Goal: Task Accomplishment & Management: Complete application form

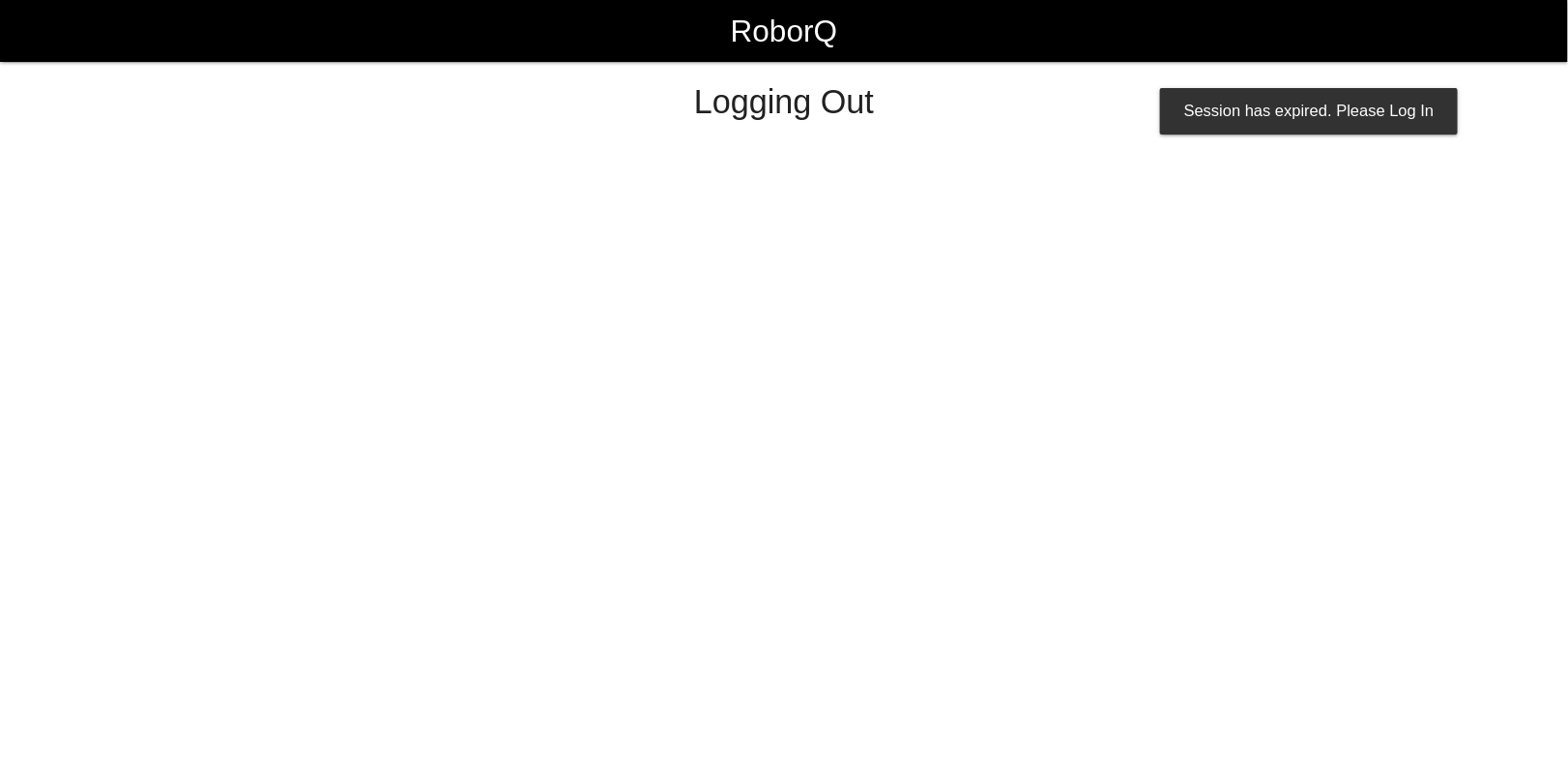
select select "Admin"
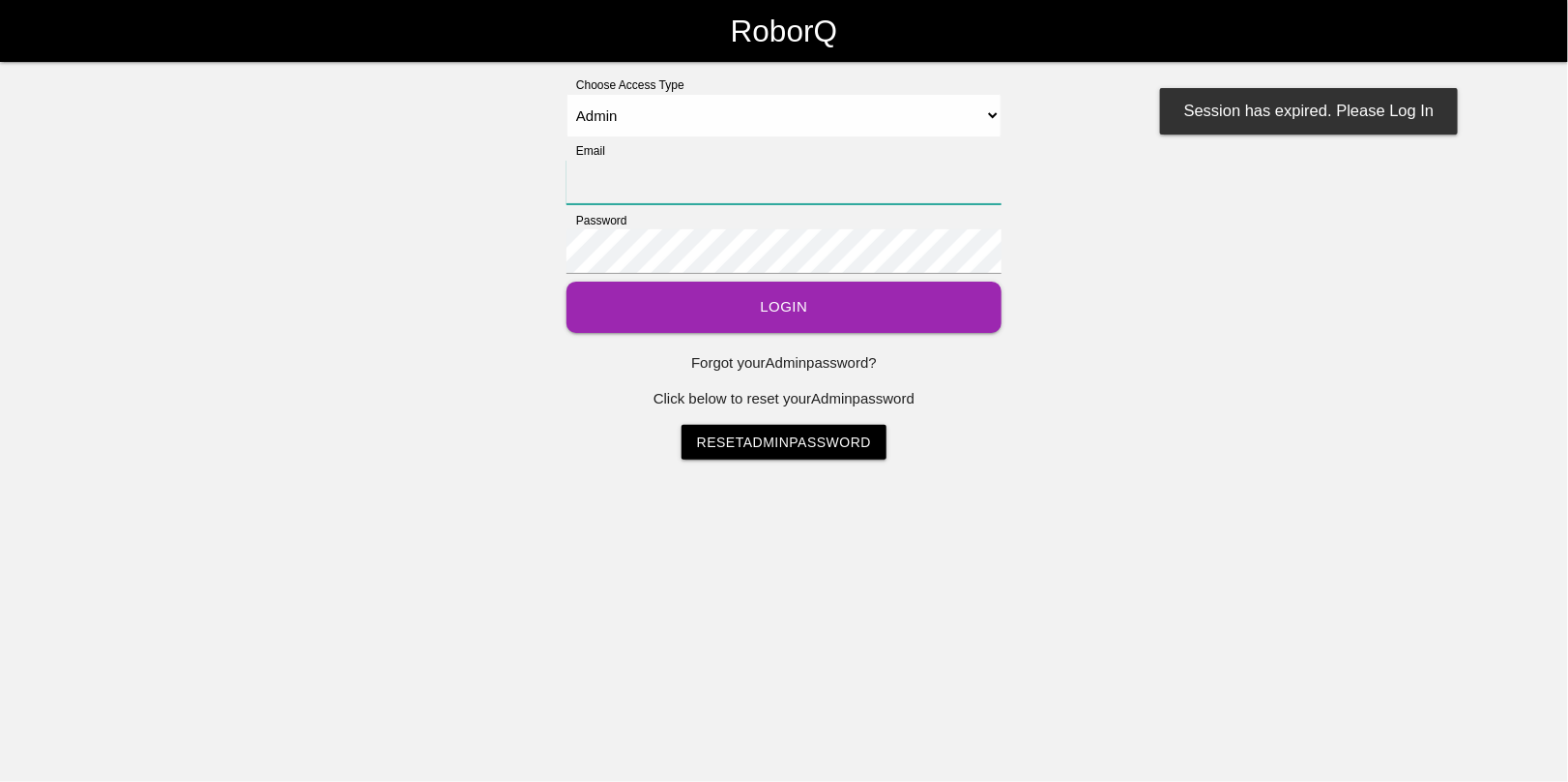
type input "[EMAIL_ADDRESS][DOMAIN_NAME]"
click at [765, 322] on button "Login" at bounding box center [784, 307] width 435 height 51
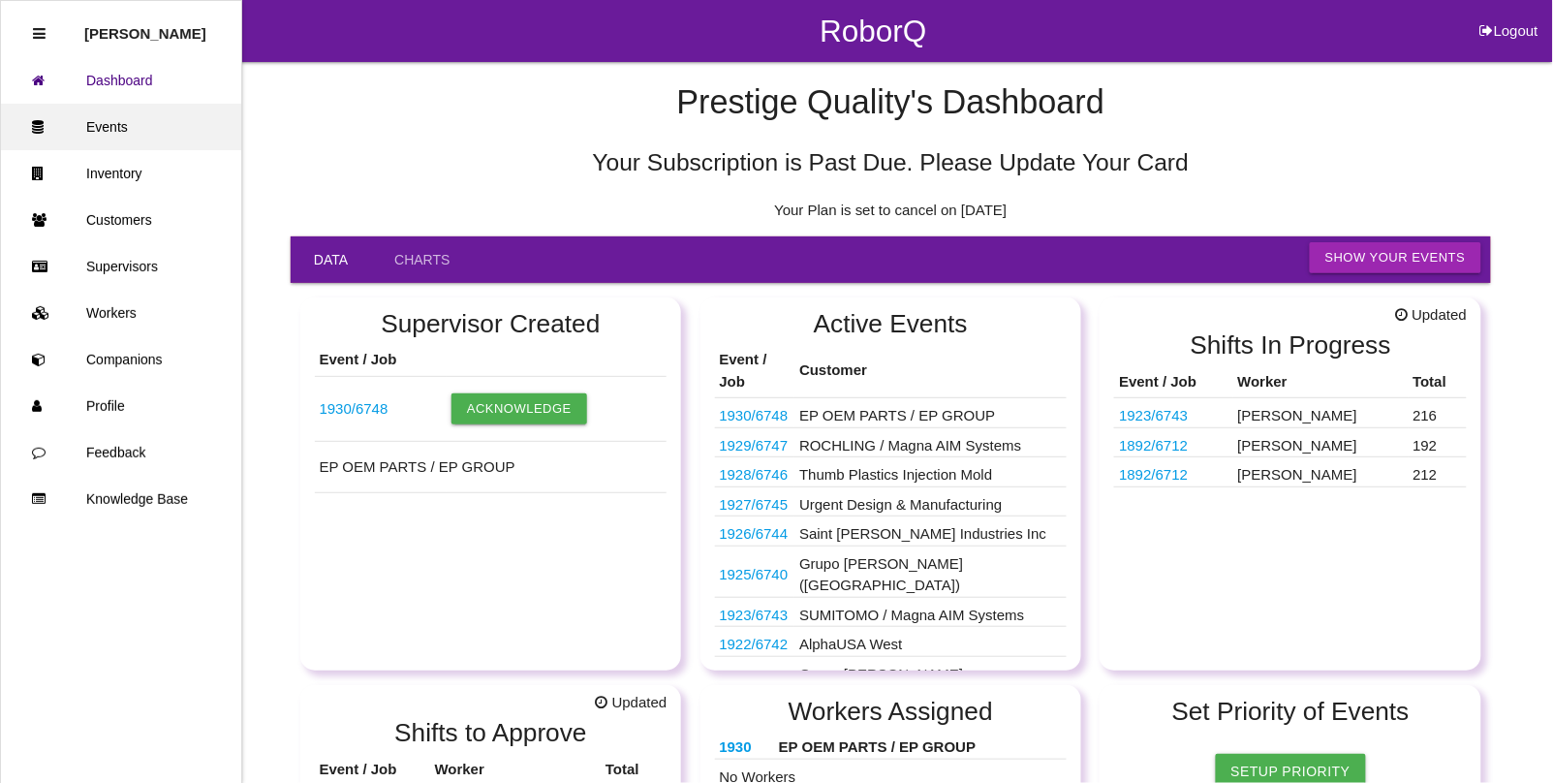
click at [131, 132] on link "Events" at bounding box center [121, 127] width 240 height 46
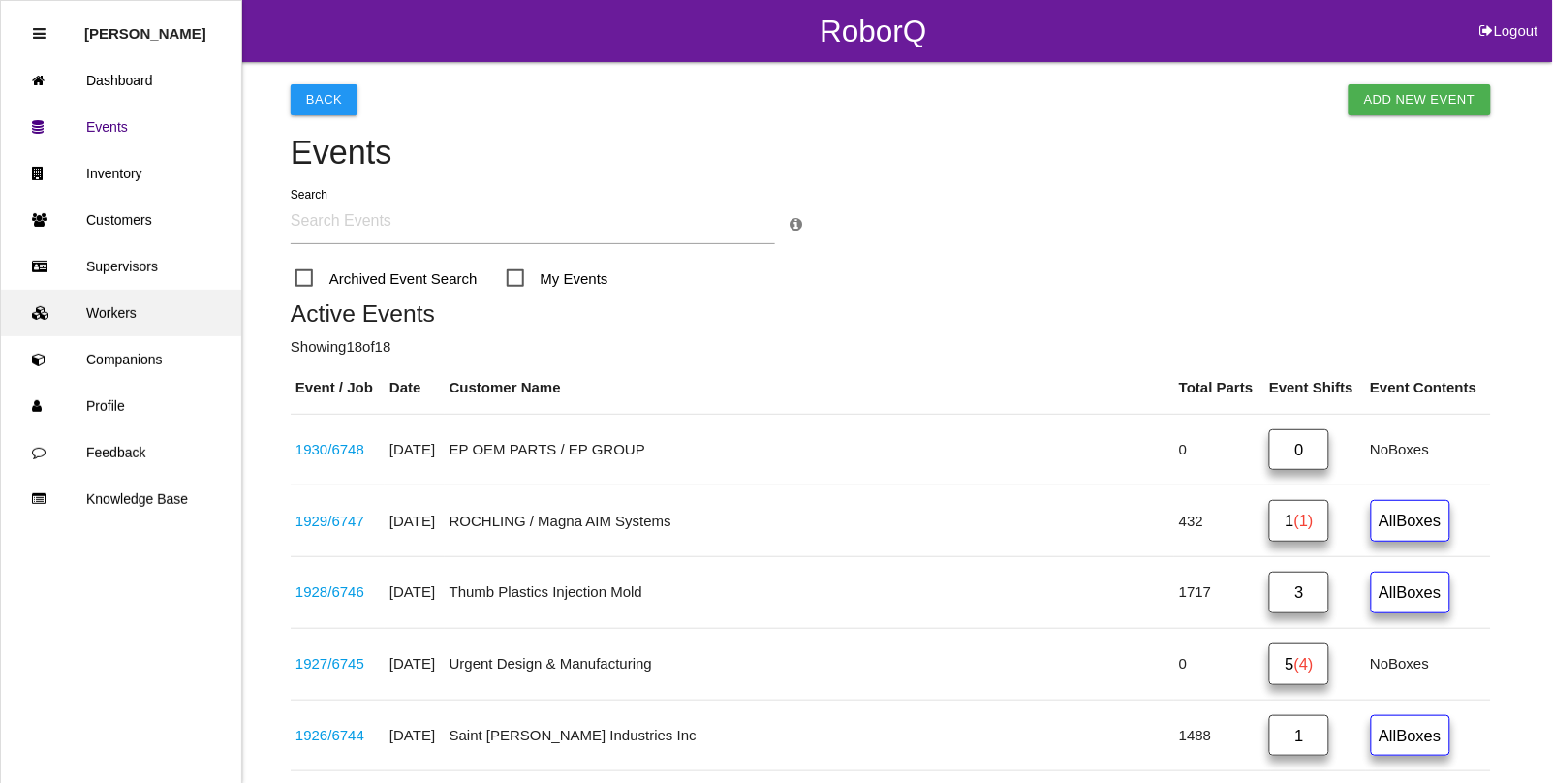
click at [131, 318] on link "Workers" at bounding box center [121, 313] width 240 height 46
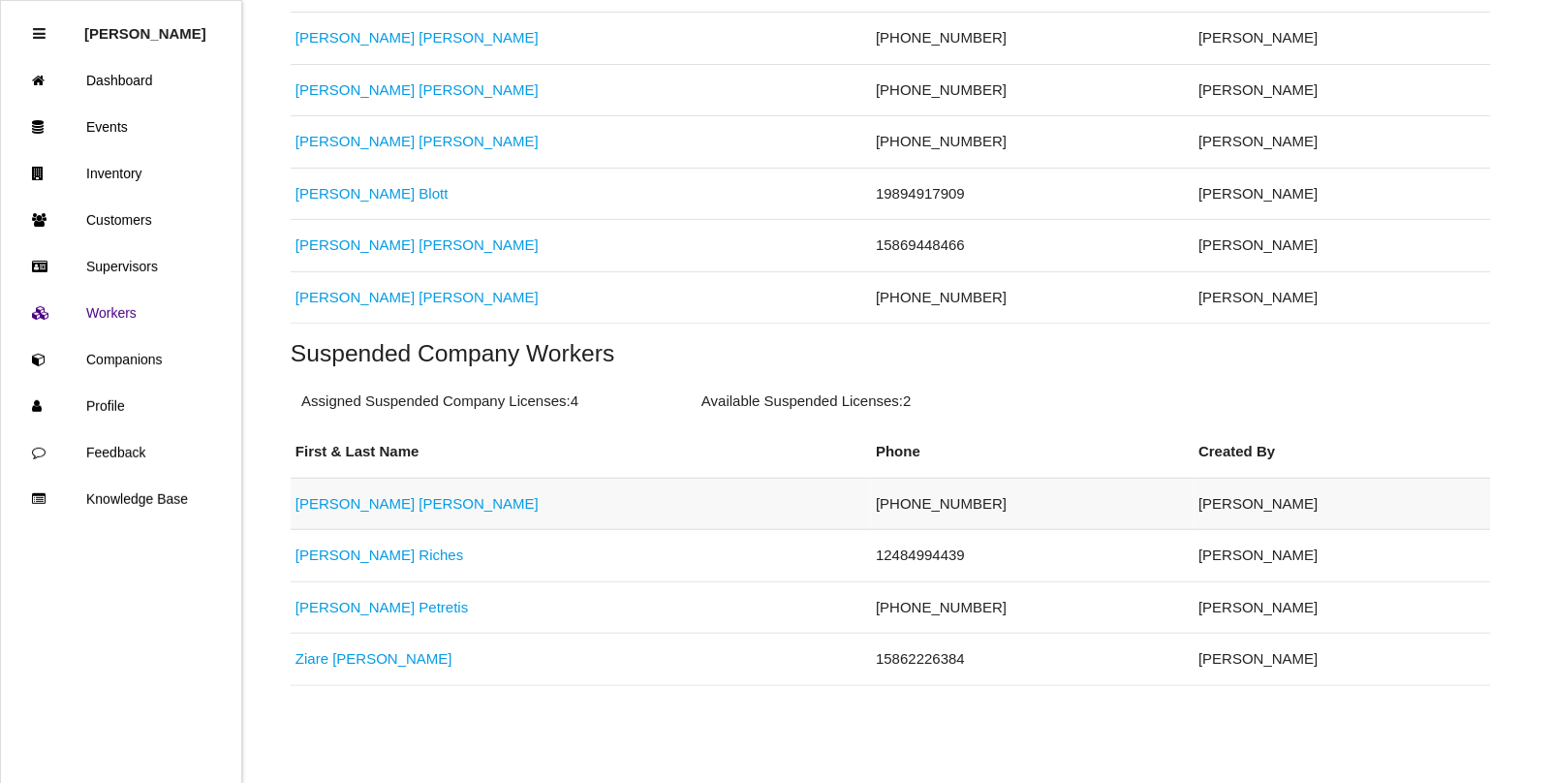
scroll to position [564, 0]
click at [347, 296] on link "[PERSON_NAME]" at bounding box center [416, 297] width 243 height 16
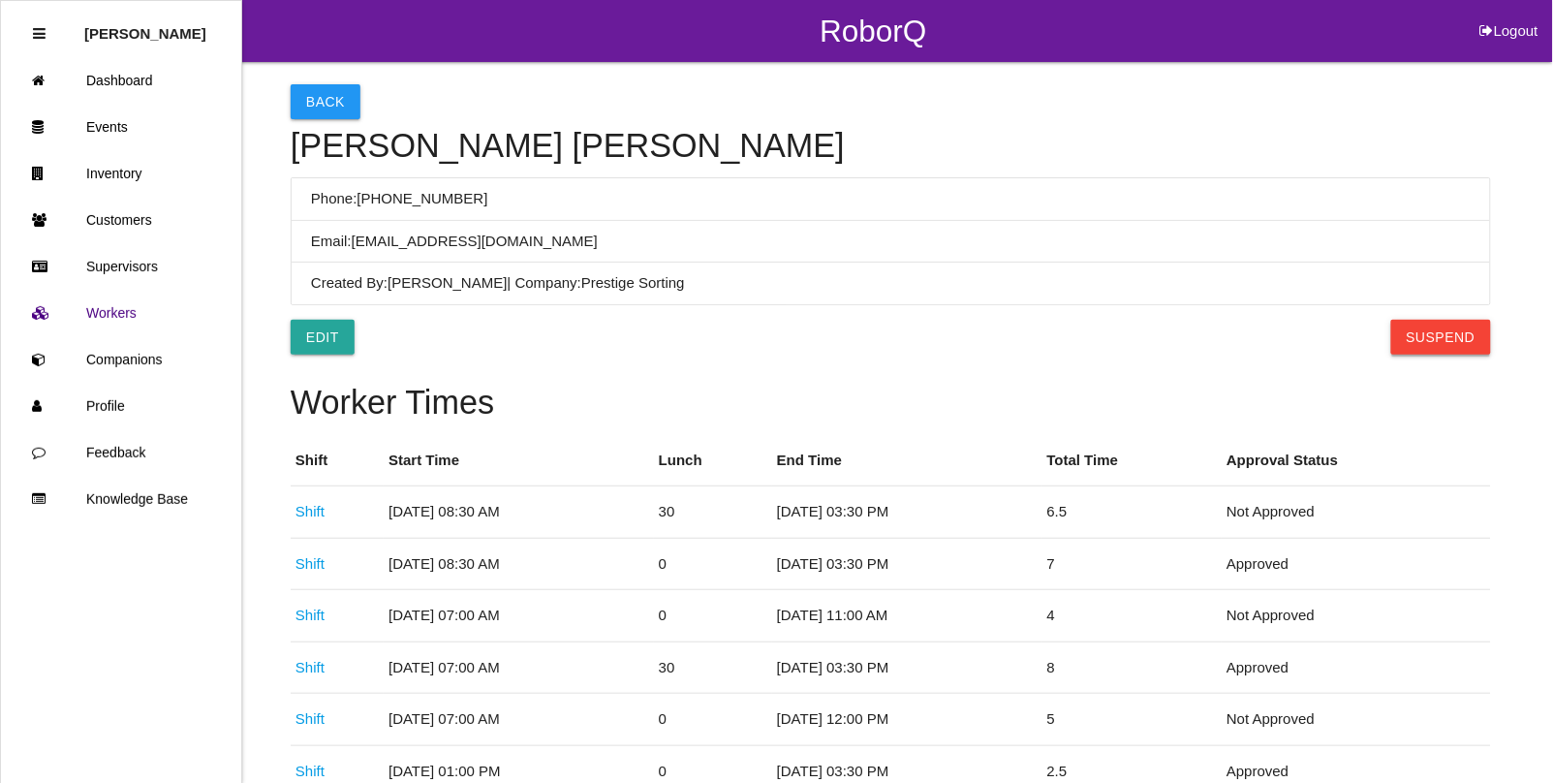
click at [1445, 336] on button "Suspend" at bounding box center [1441, 337] width 100 height 35
click at [318, 108] on button "Back" at bounding box center [326, 101] width 70 height 35
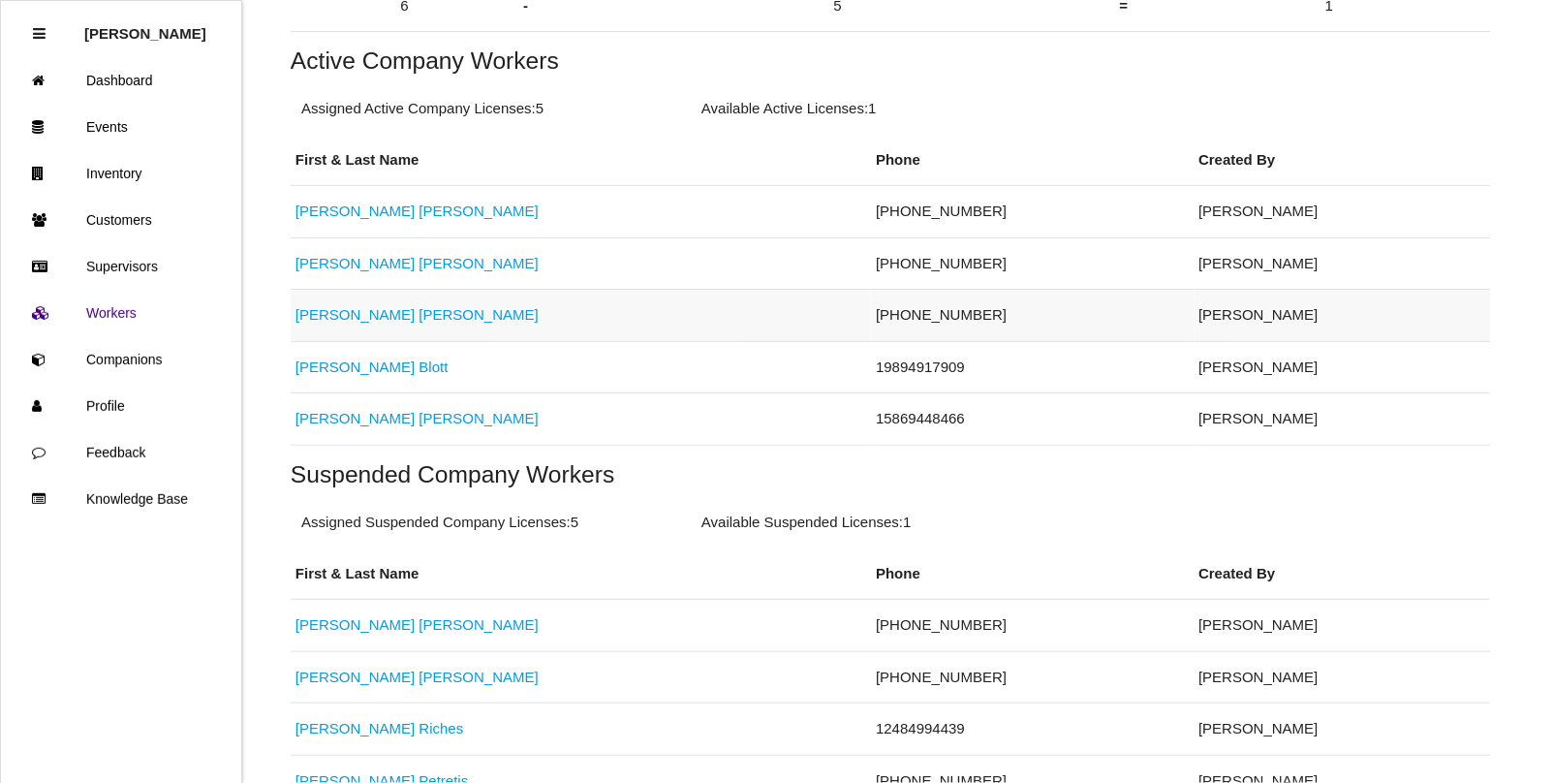
scroll to position [564, 0]
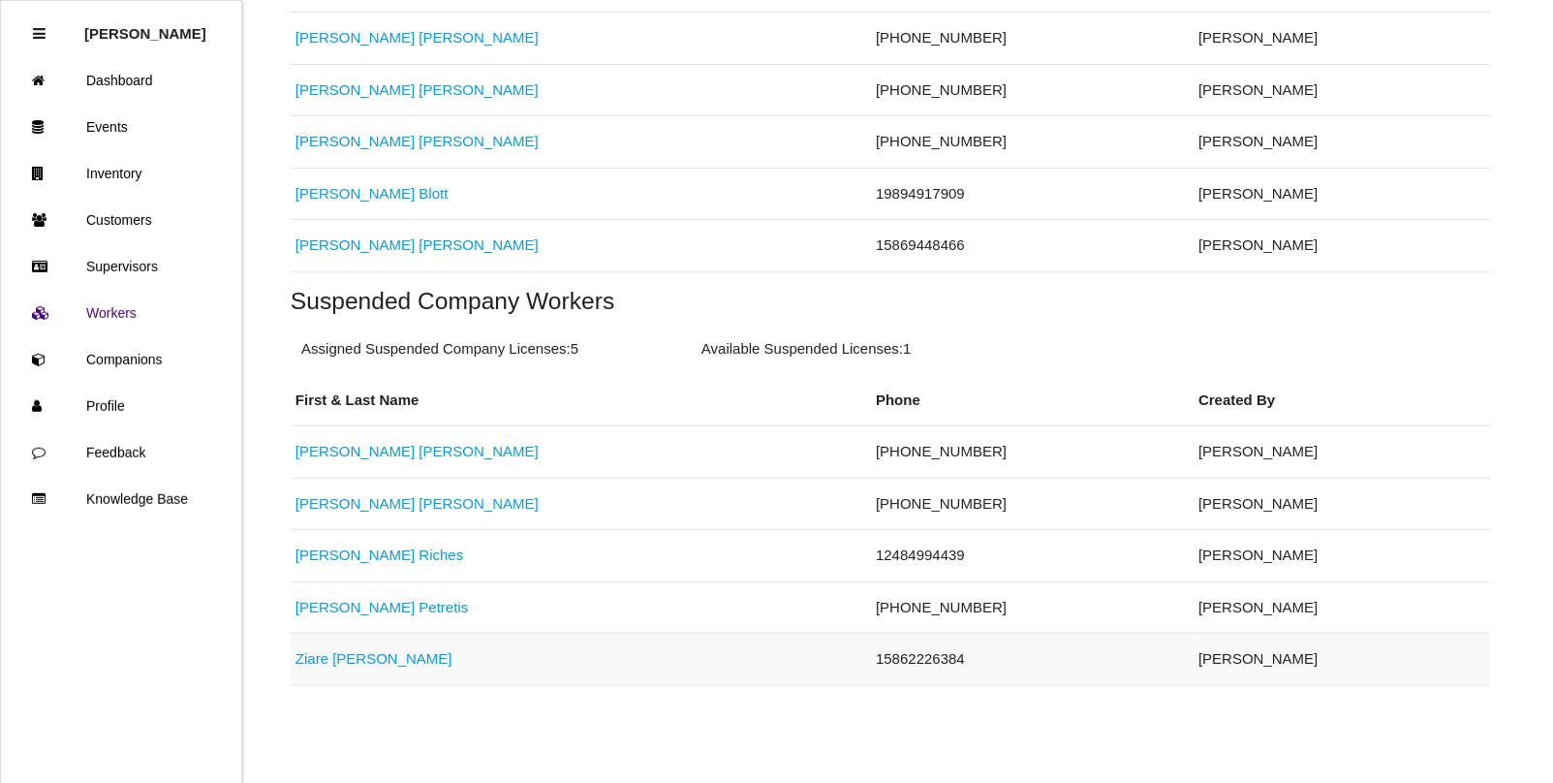
click at [322, 664] on link "[PERSON_NAME]" at bounding box center [373, 658] width 157 height 16
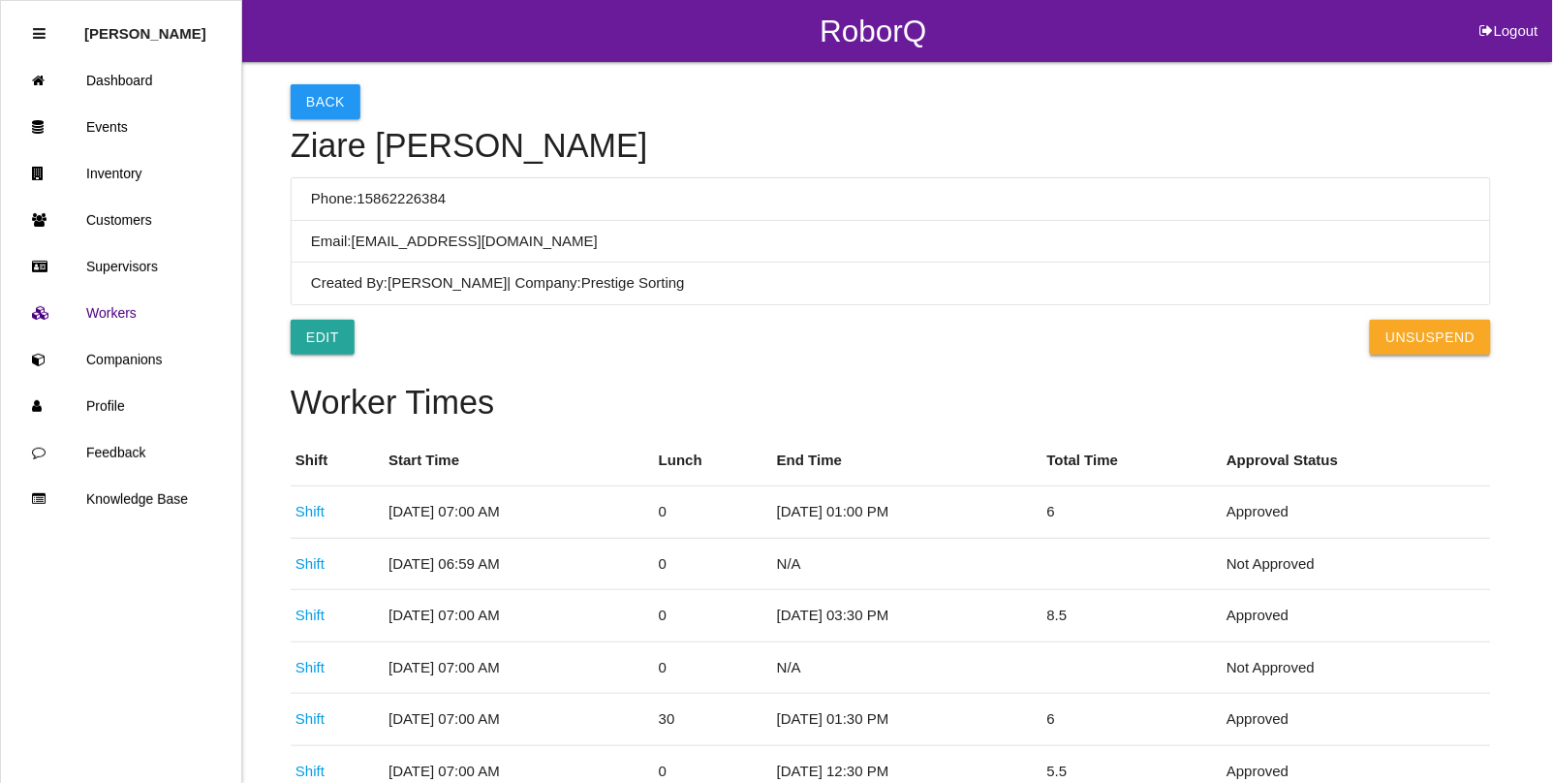
click at [1415, 340] on button "UnSuspend" at bounding box center [1430, 337] width 120 height 35
click at [317, 104] on button "Back" at bounding box center [326, 101] width 70 height 35
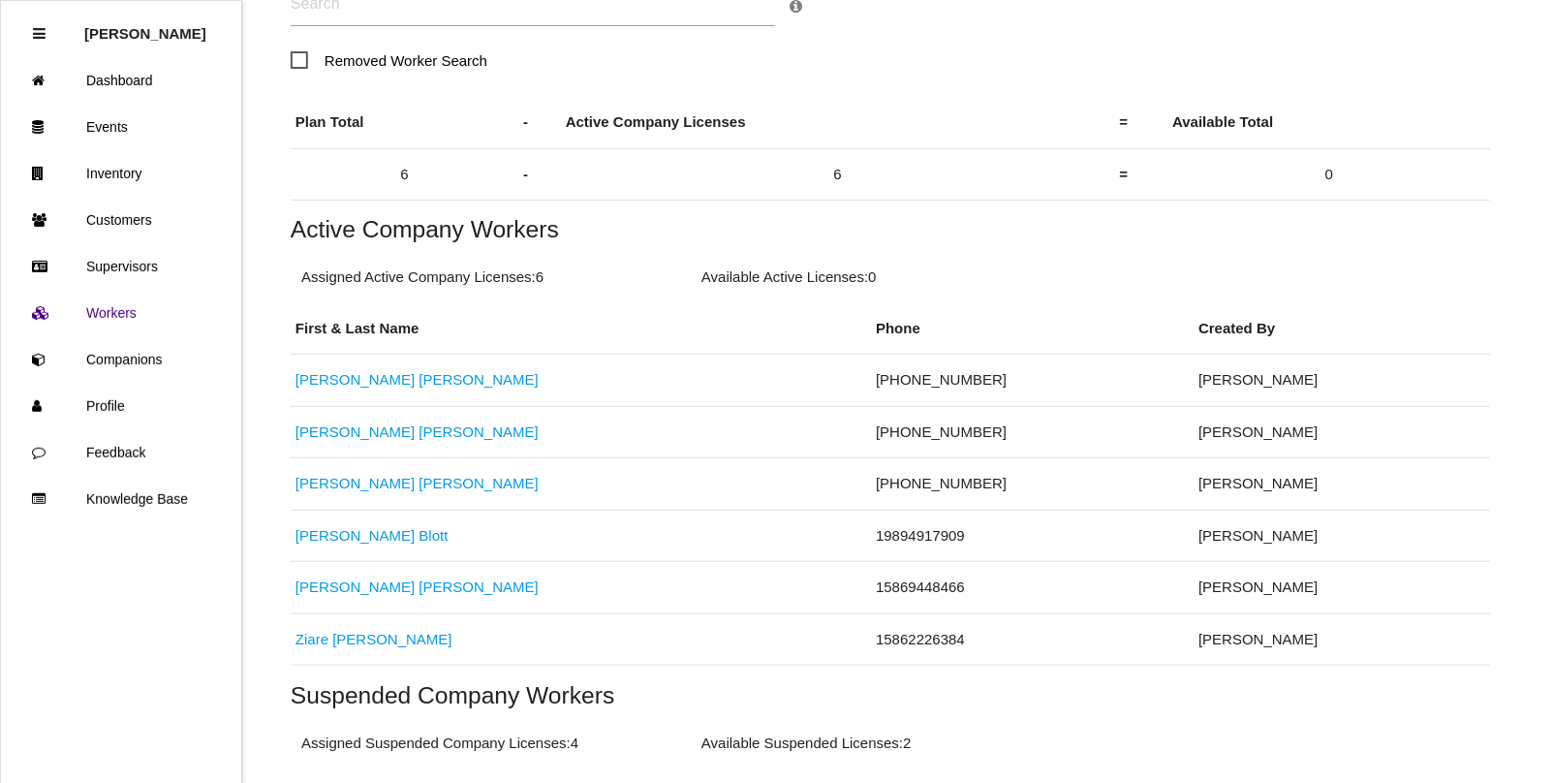
scroll to position [242, 0]
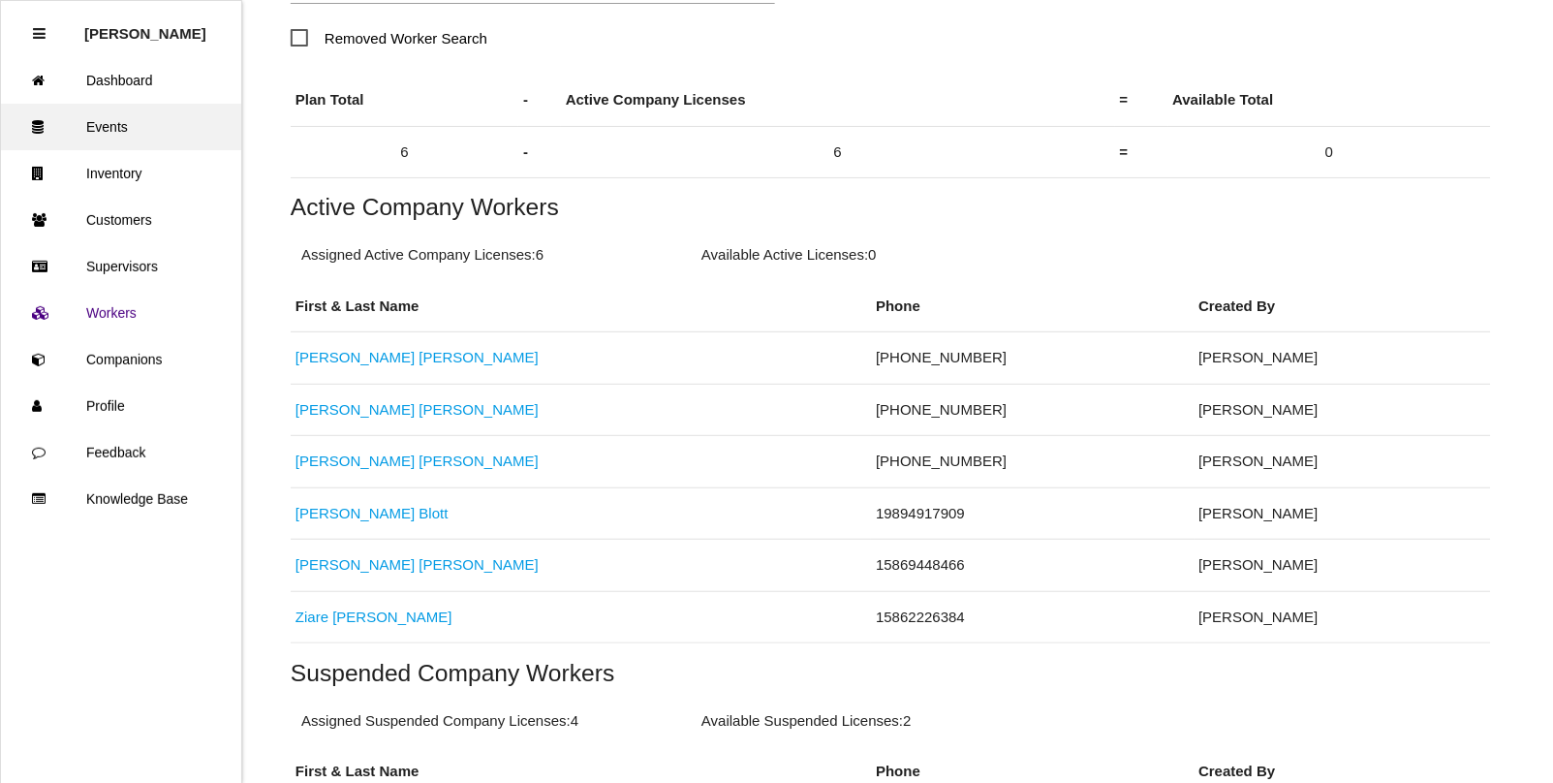
click at [138, 128] on link "Events" at bounding box center [121, 127] width 240 height 46
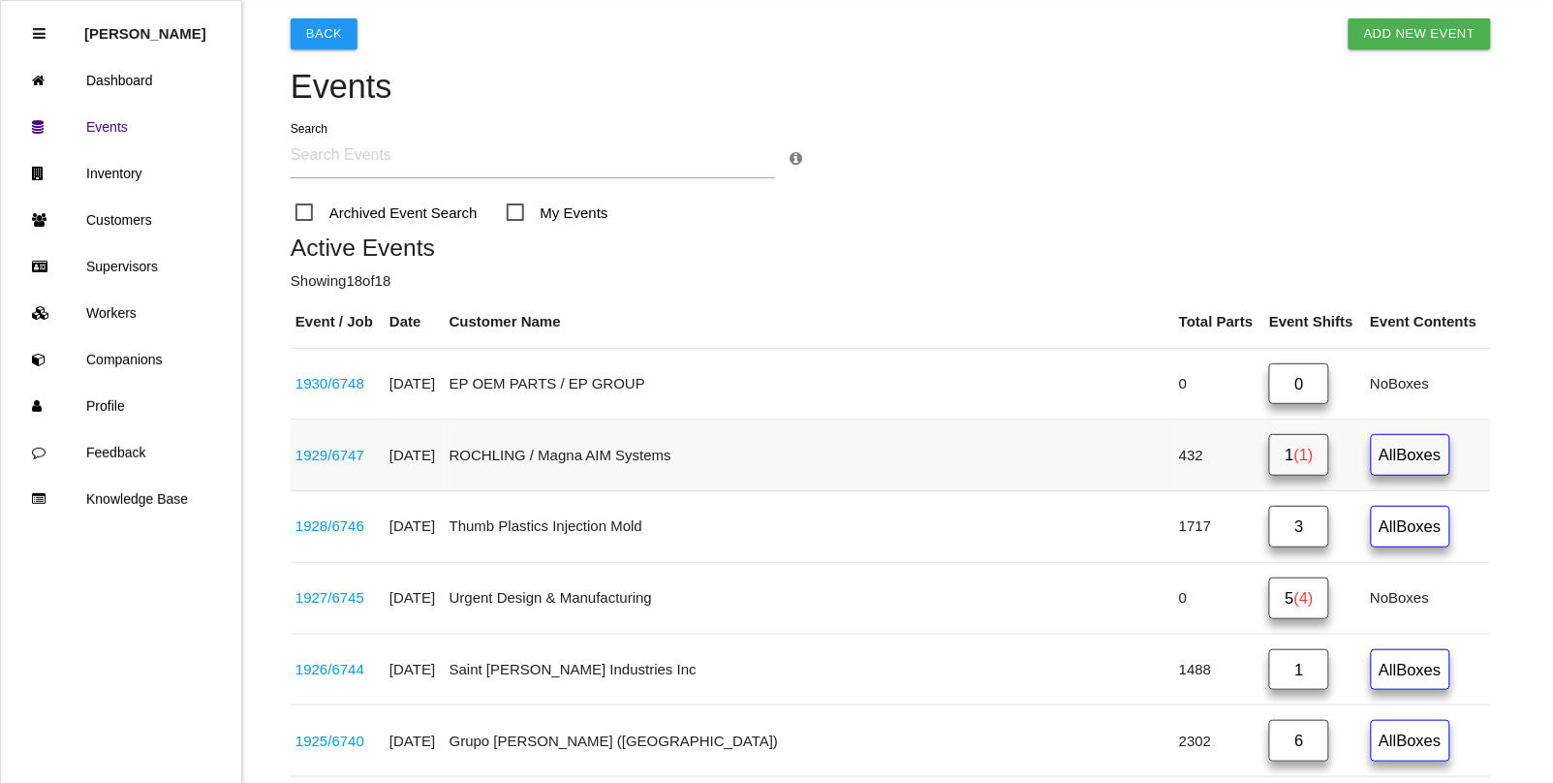
scroll to position [121, 0]
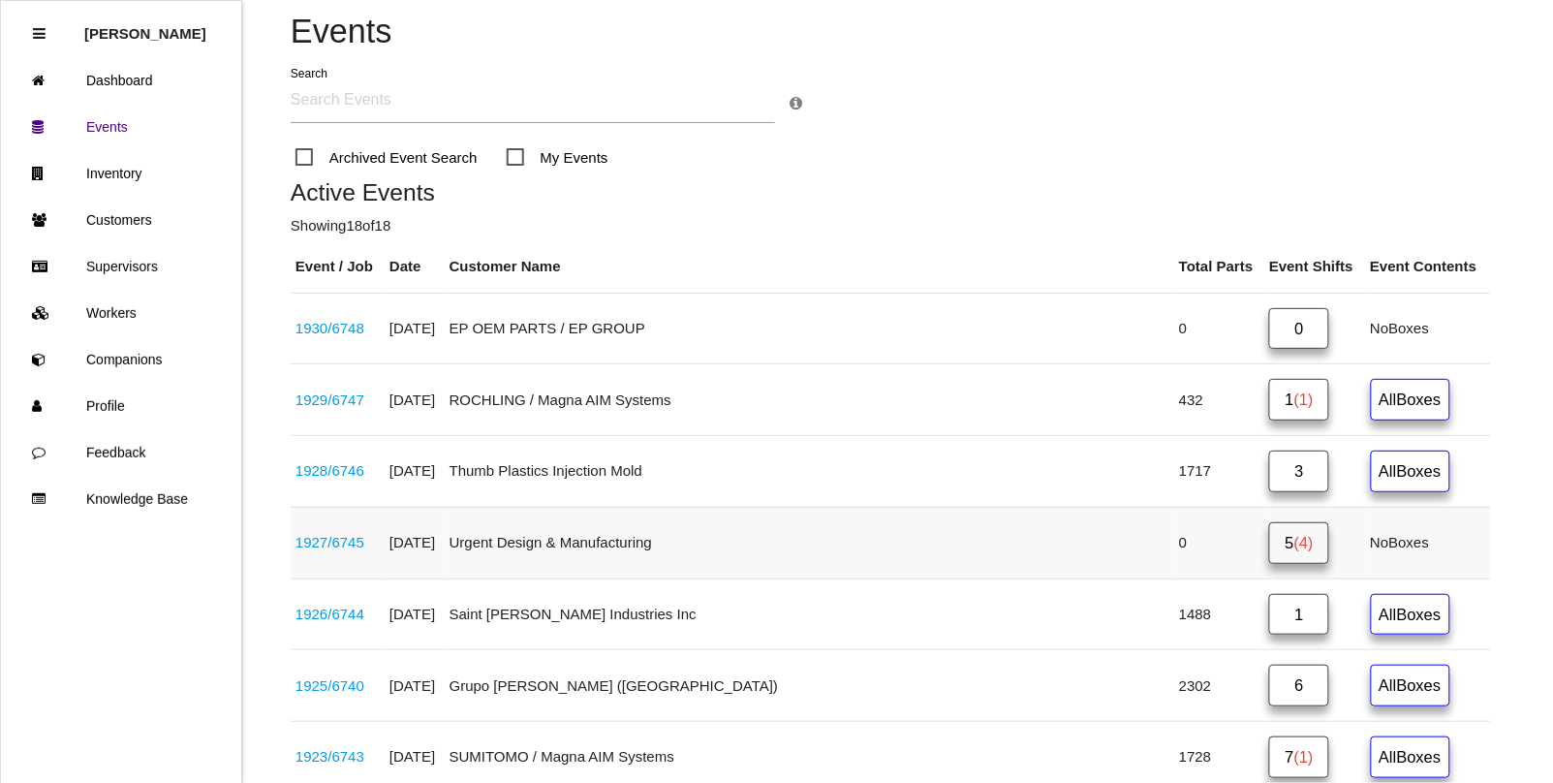
click at [1294, 551] on span "(4)" at bounding box center [1303, 542] width 19 height 17
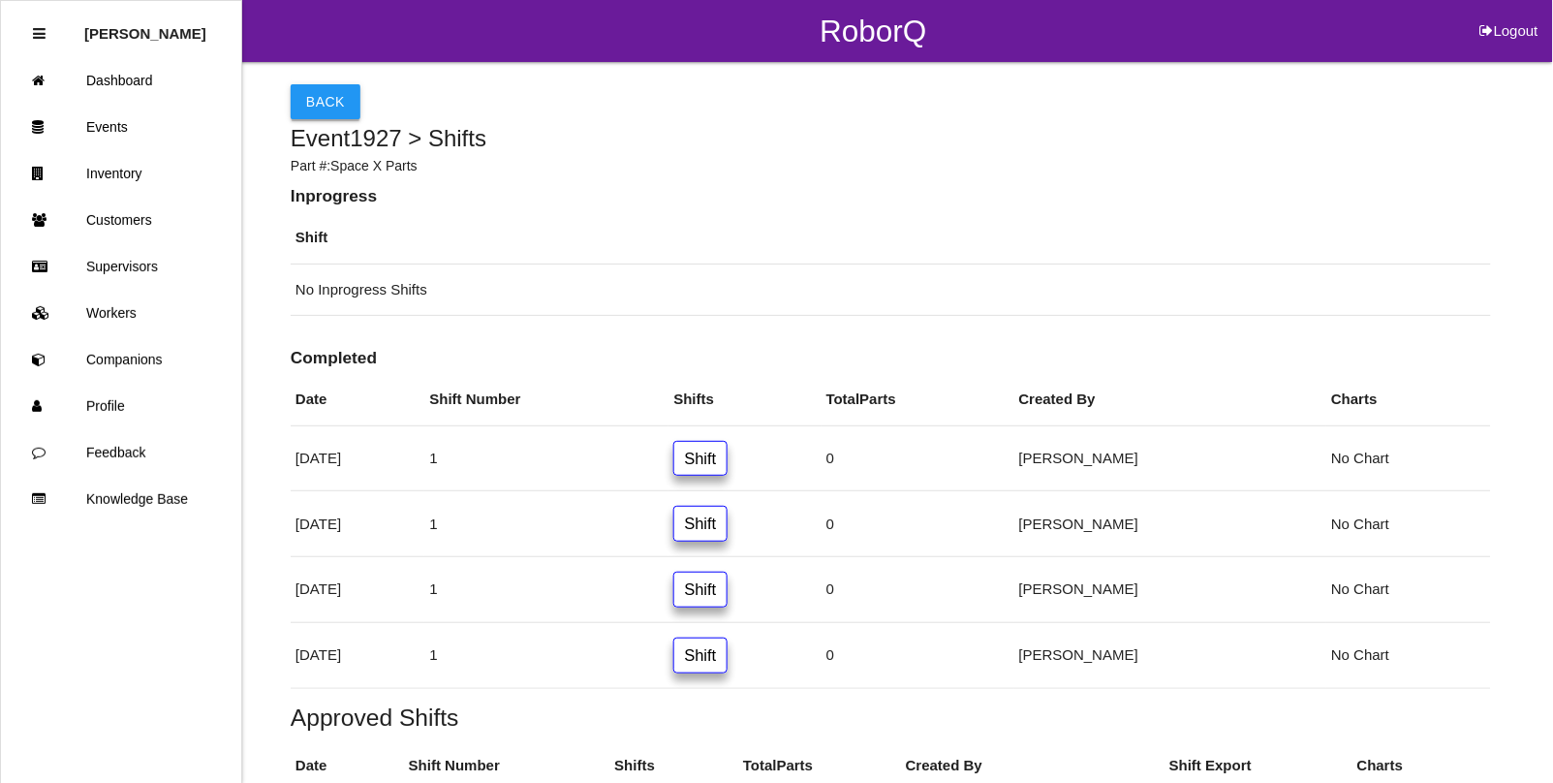
click at [312, 100] on button "Back" at bounding box center [326, 101] width 70 height 35
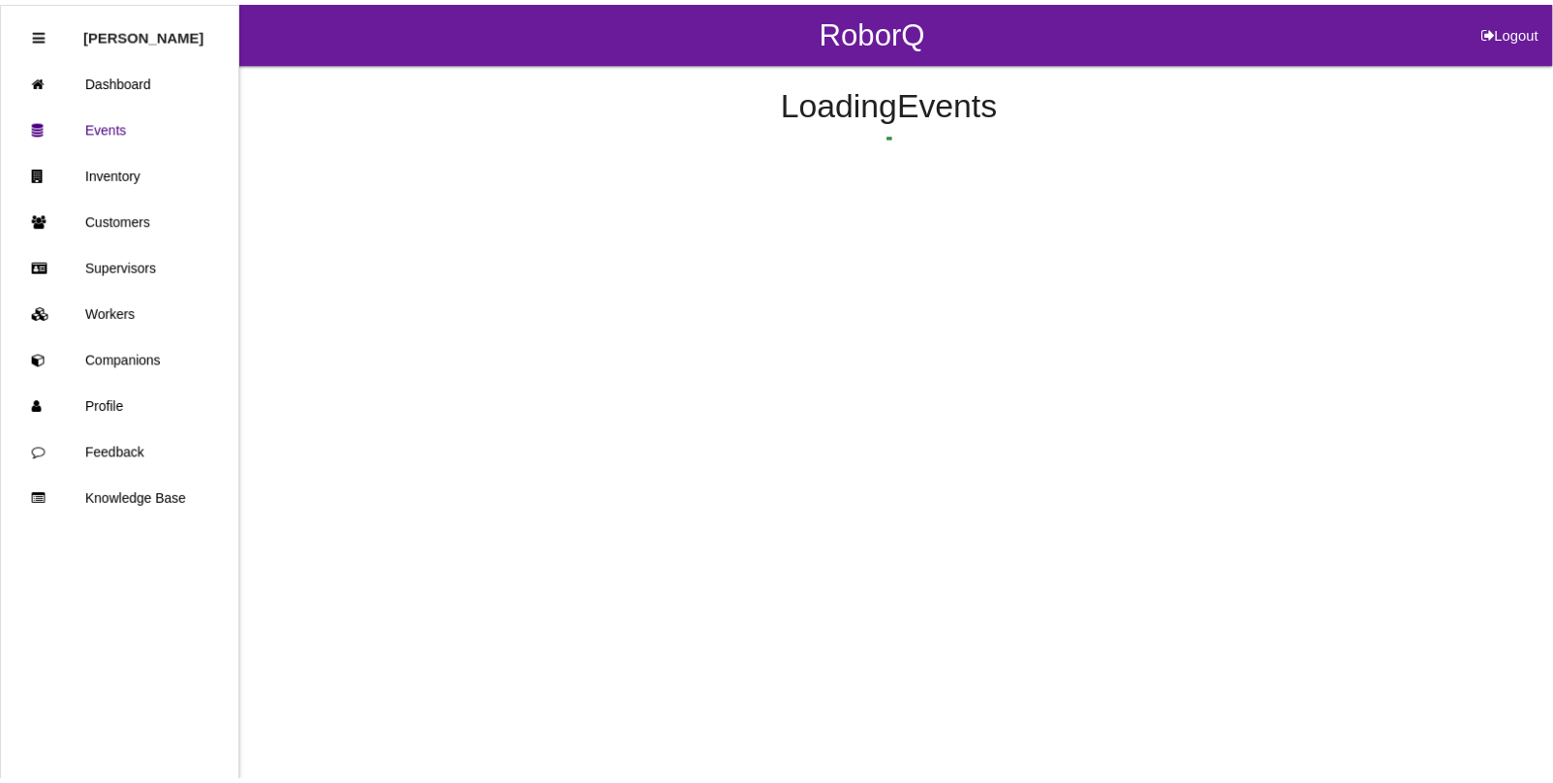
scroll to position [204, 0]
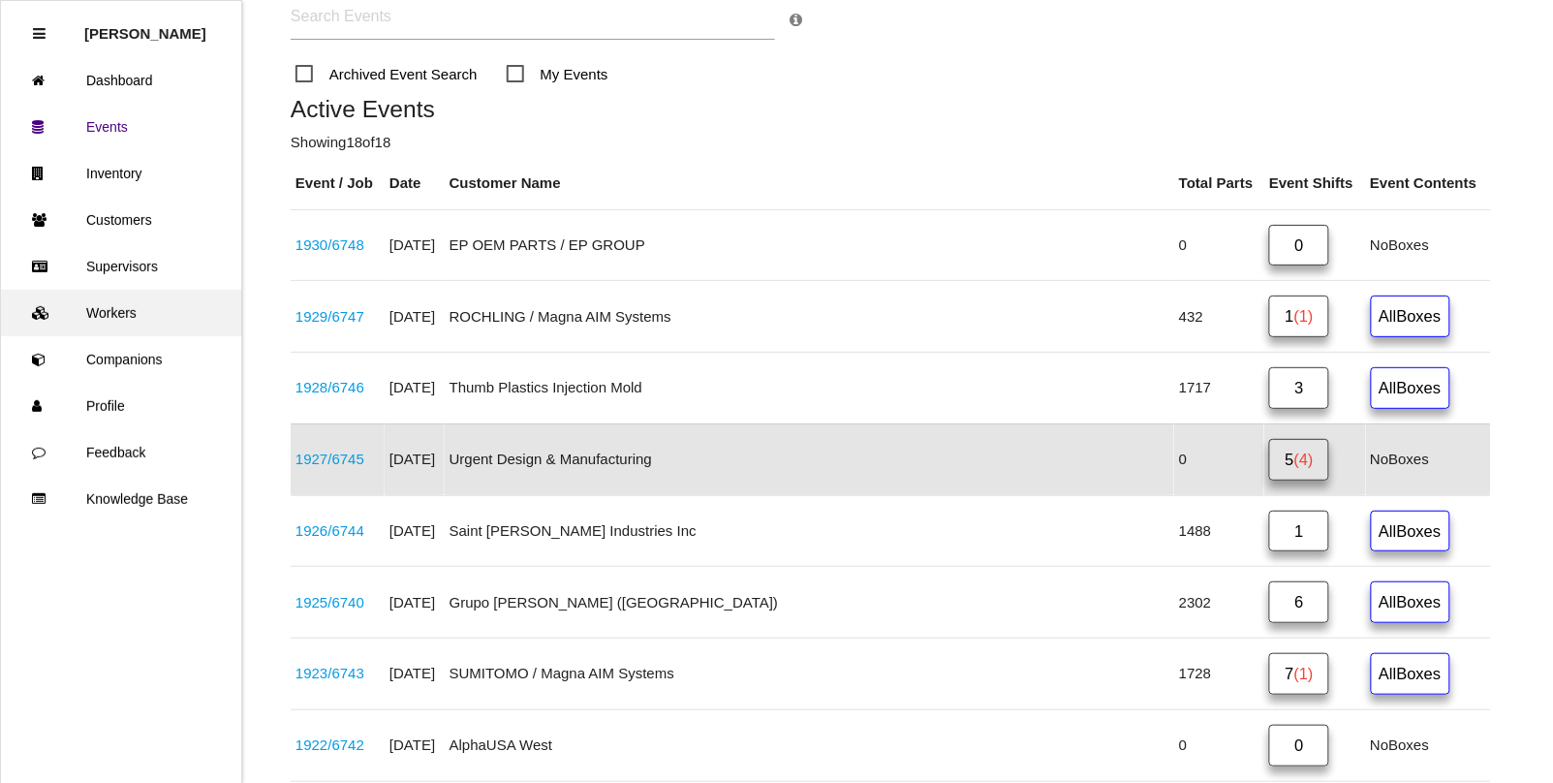
click at [100, 311] on link "Workers" at bounding box center [121, 313] width 240 height 46
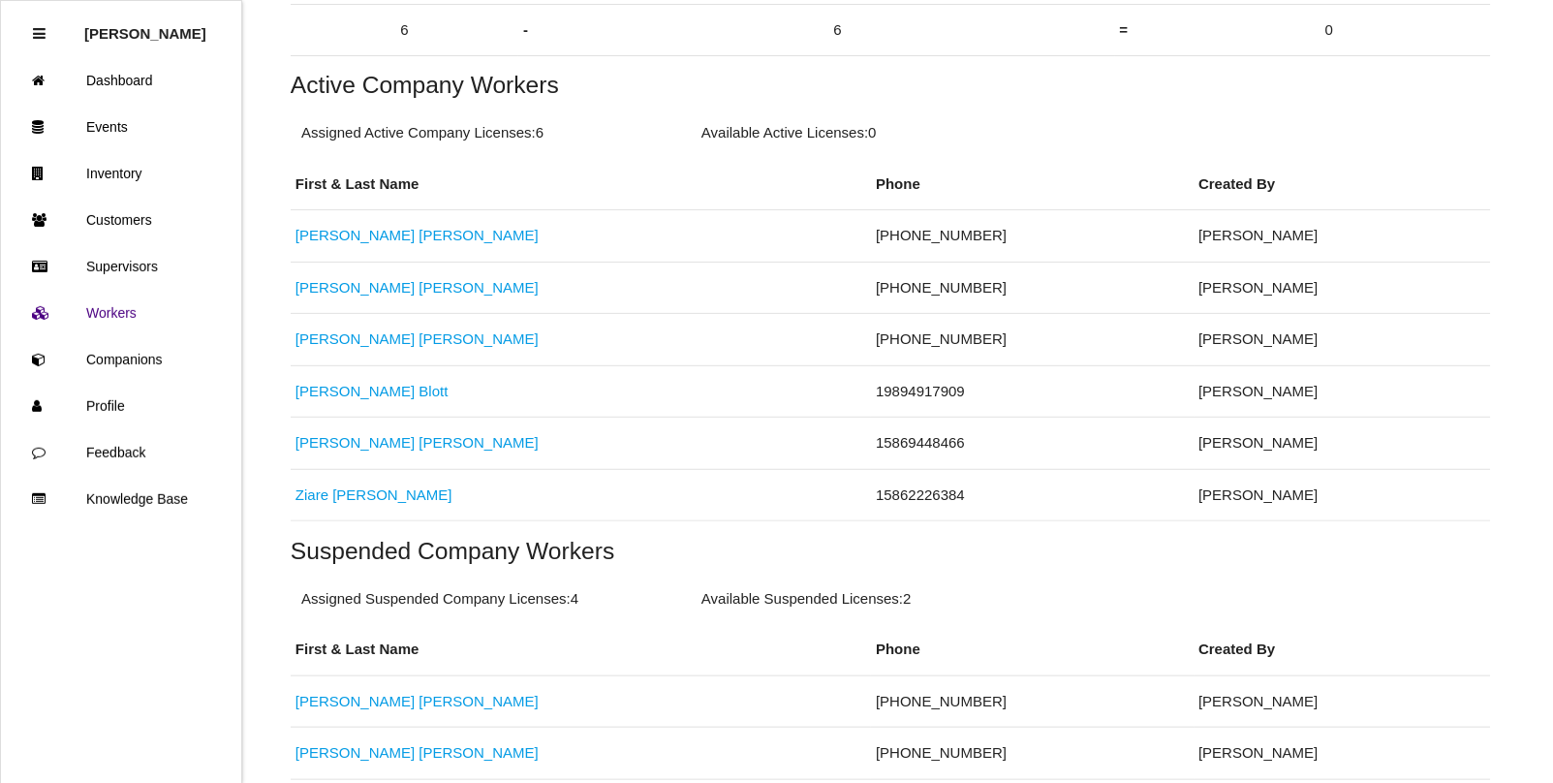
scroll to position [322, 0]
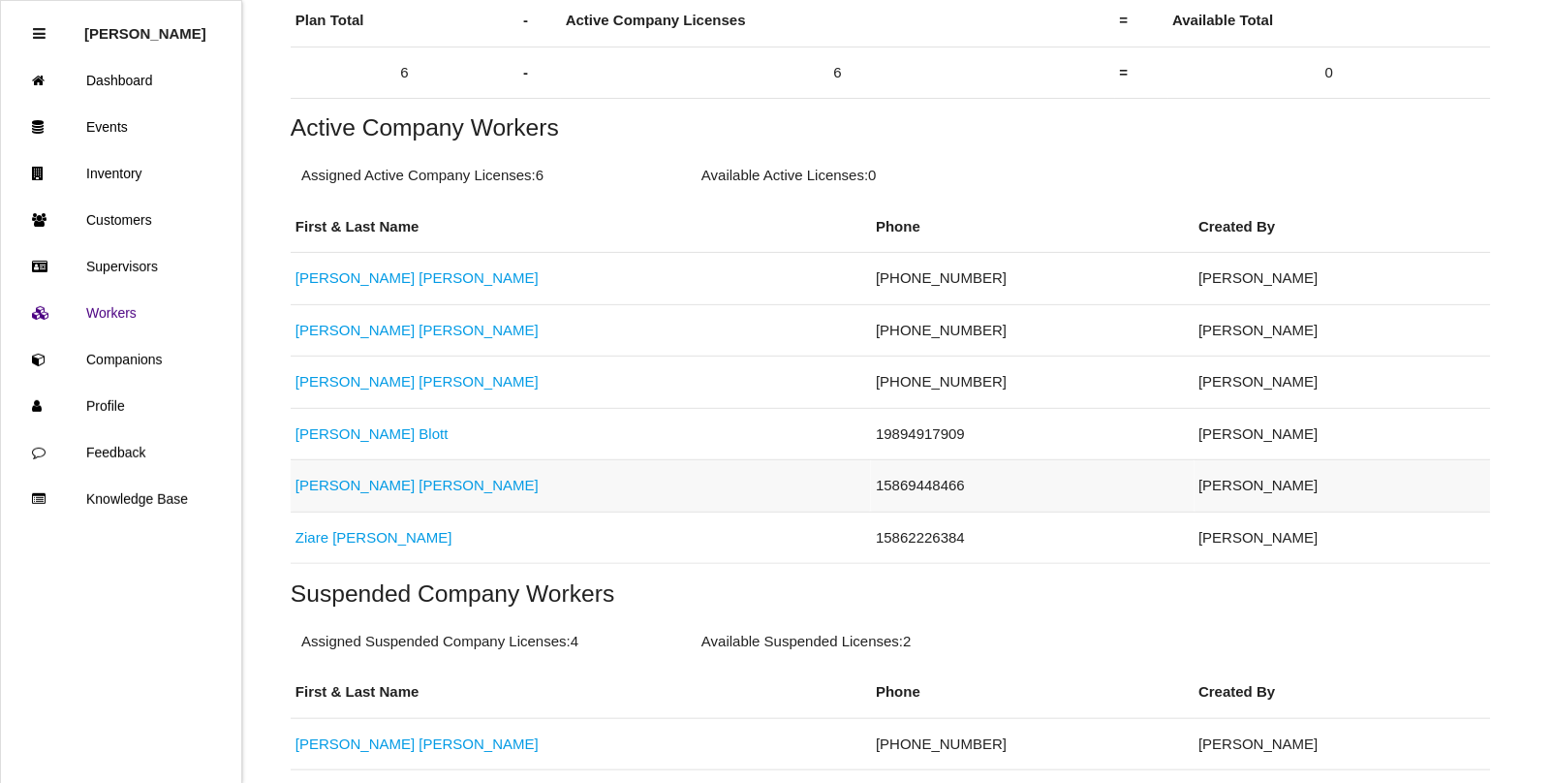
click at [327, 493] on link "[PERSON_NAME]" at bounding box center [416, 485] width 243 height 16
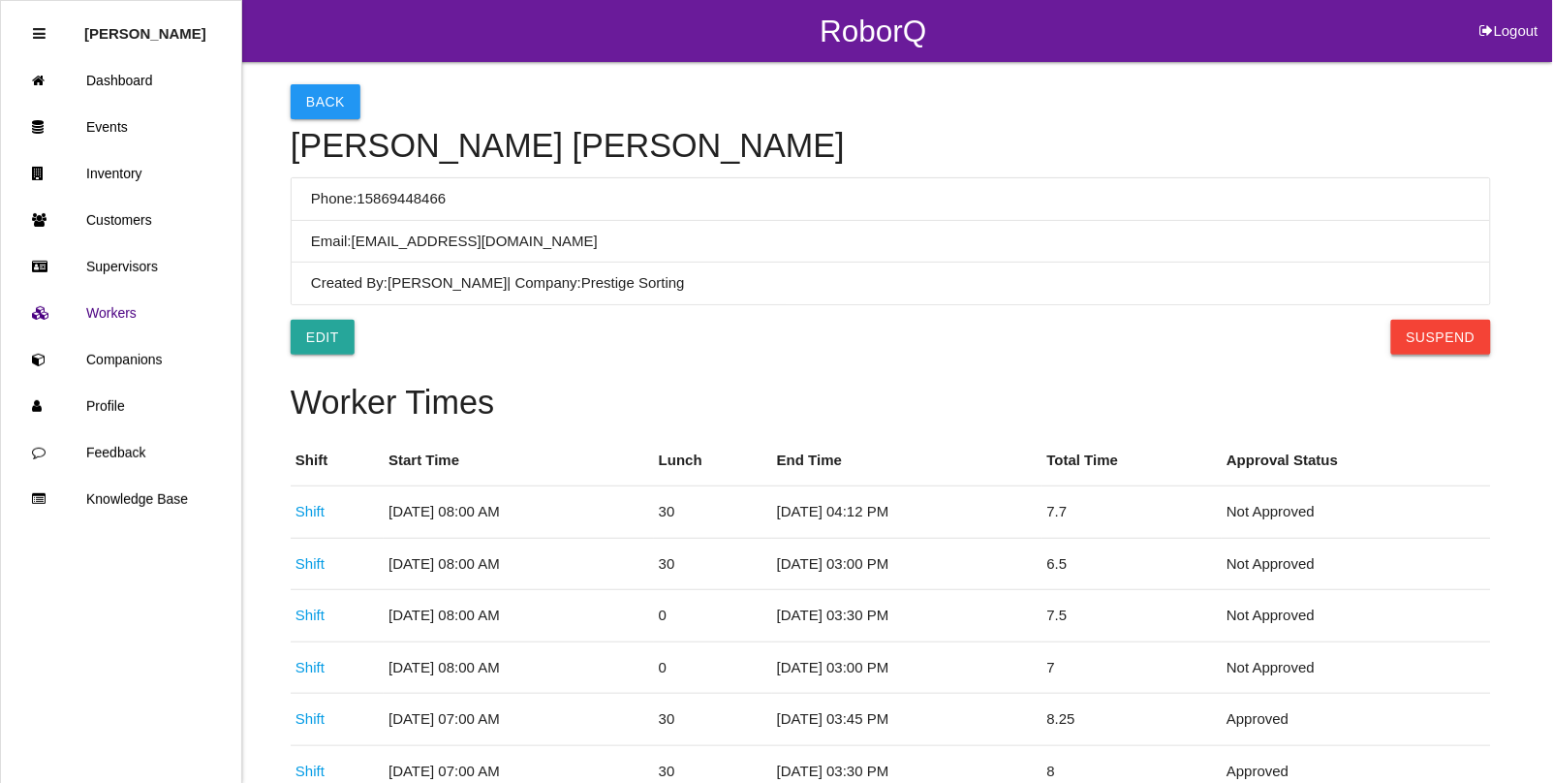
click at [1474, 327] on button "Suspend" at bounding box center [1441, 337] width 100 height 35
click at [108, 310] on link "Workers" at bounding box center [121, 313] width 240 height 46
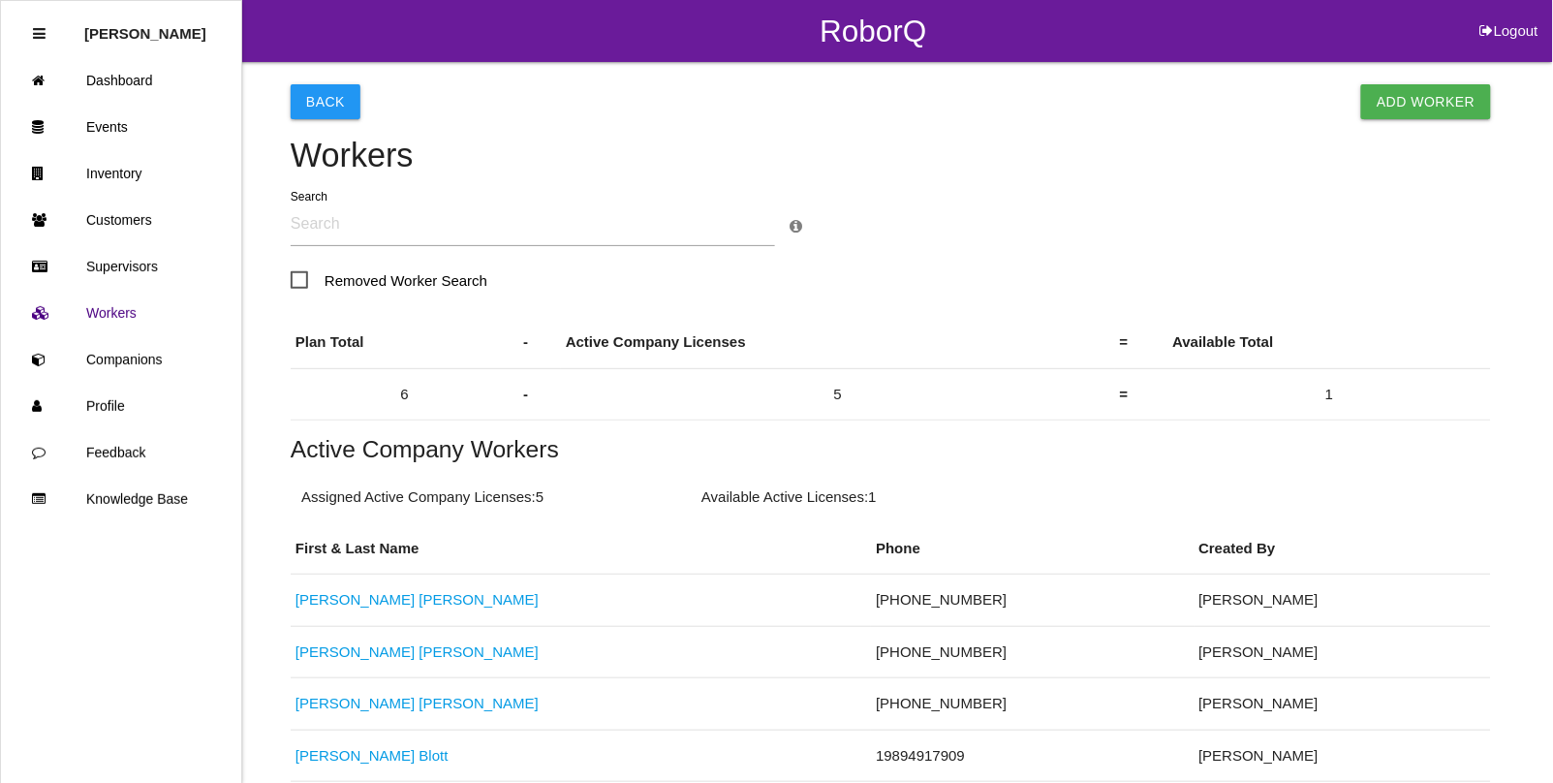
click at [1424, 92] on link "Add Worker" at bounding box center [1425, 101] width 129 height 35
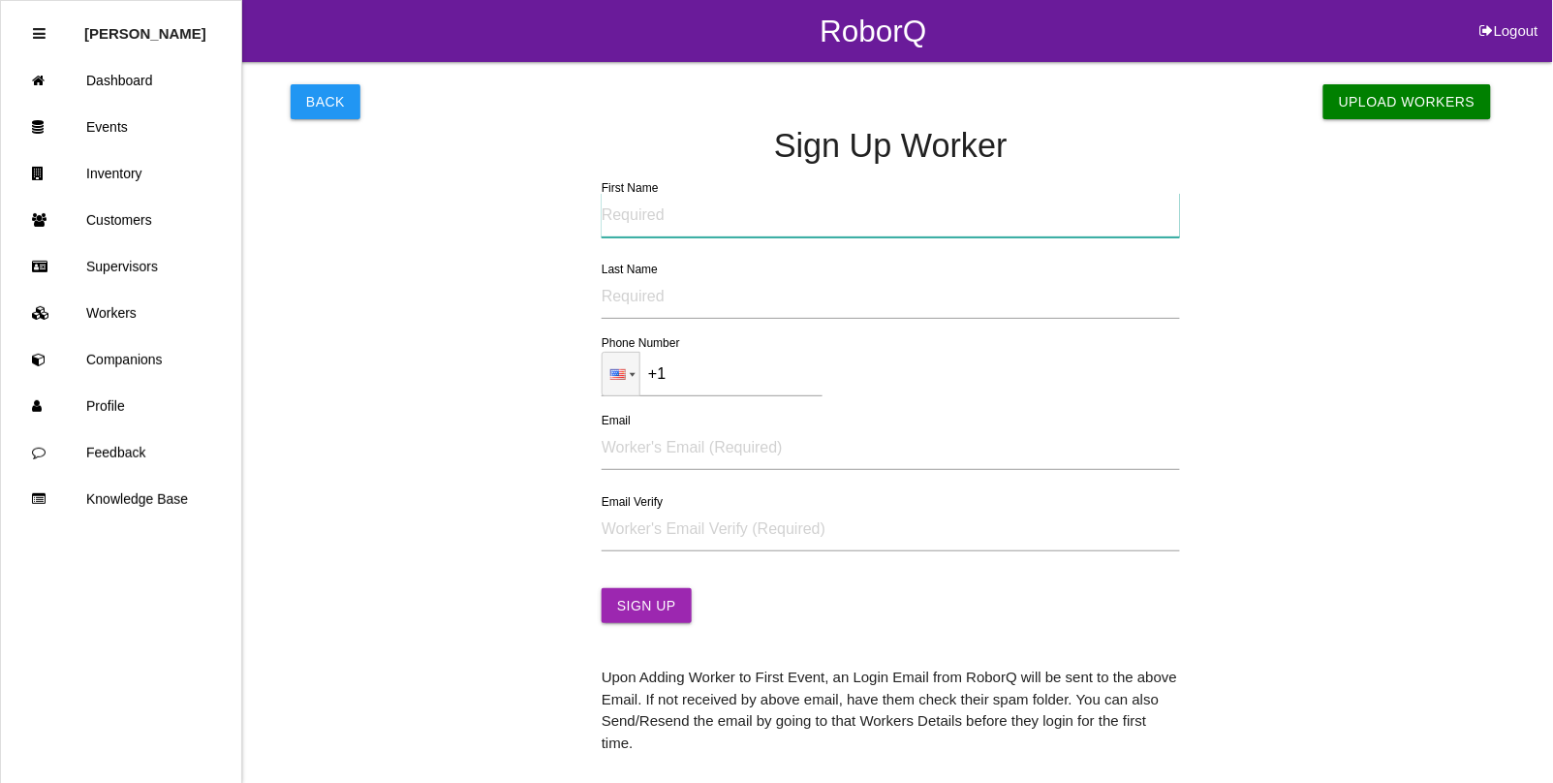
click at [684, 219] on input "First Name" at bounding box center [891, 215] width 578 height 45
type input "Aaniyah"
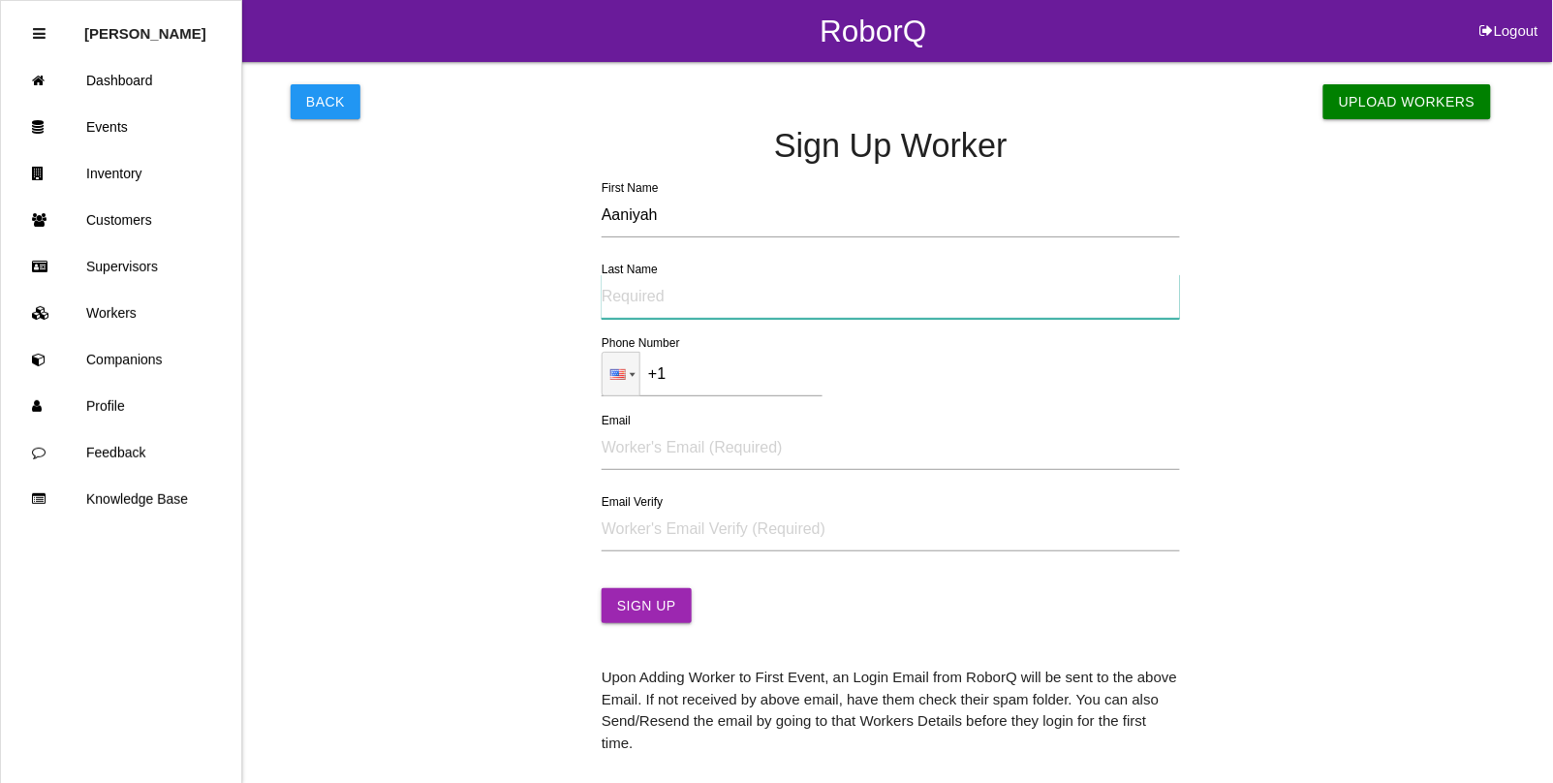
click at [675, 306] on input "Last Name" at bounding box center [891, 296] width 578 height 45
type input "[PERSON_NAME]"
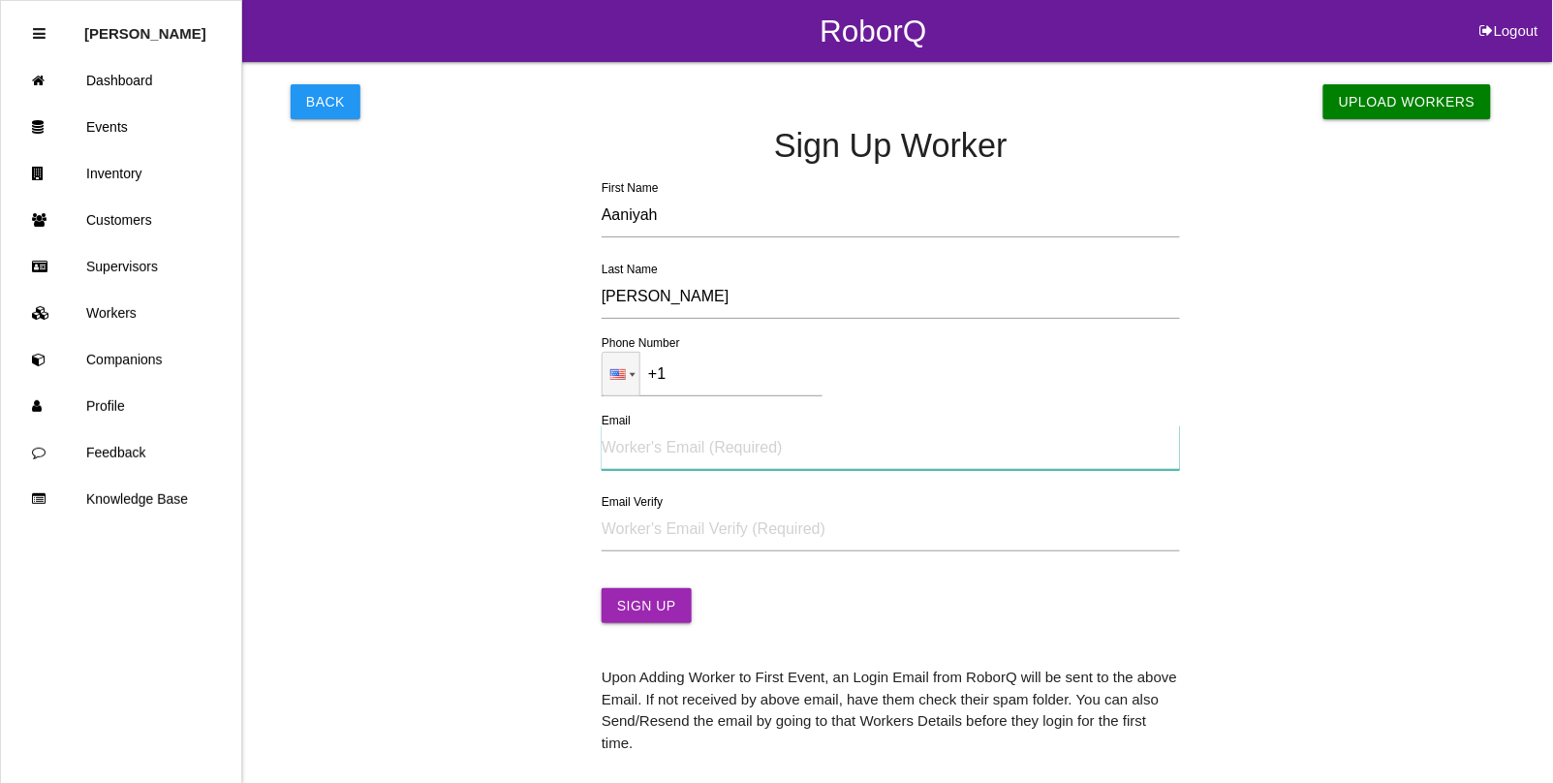
click at [673, 446] on input "Email" at bounding box center [891, 447] width 578 height 45
type input "[EMAIL_ADDRESS][DOMAIN_NAME]"
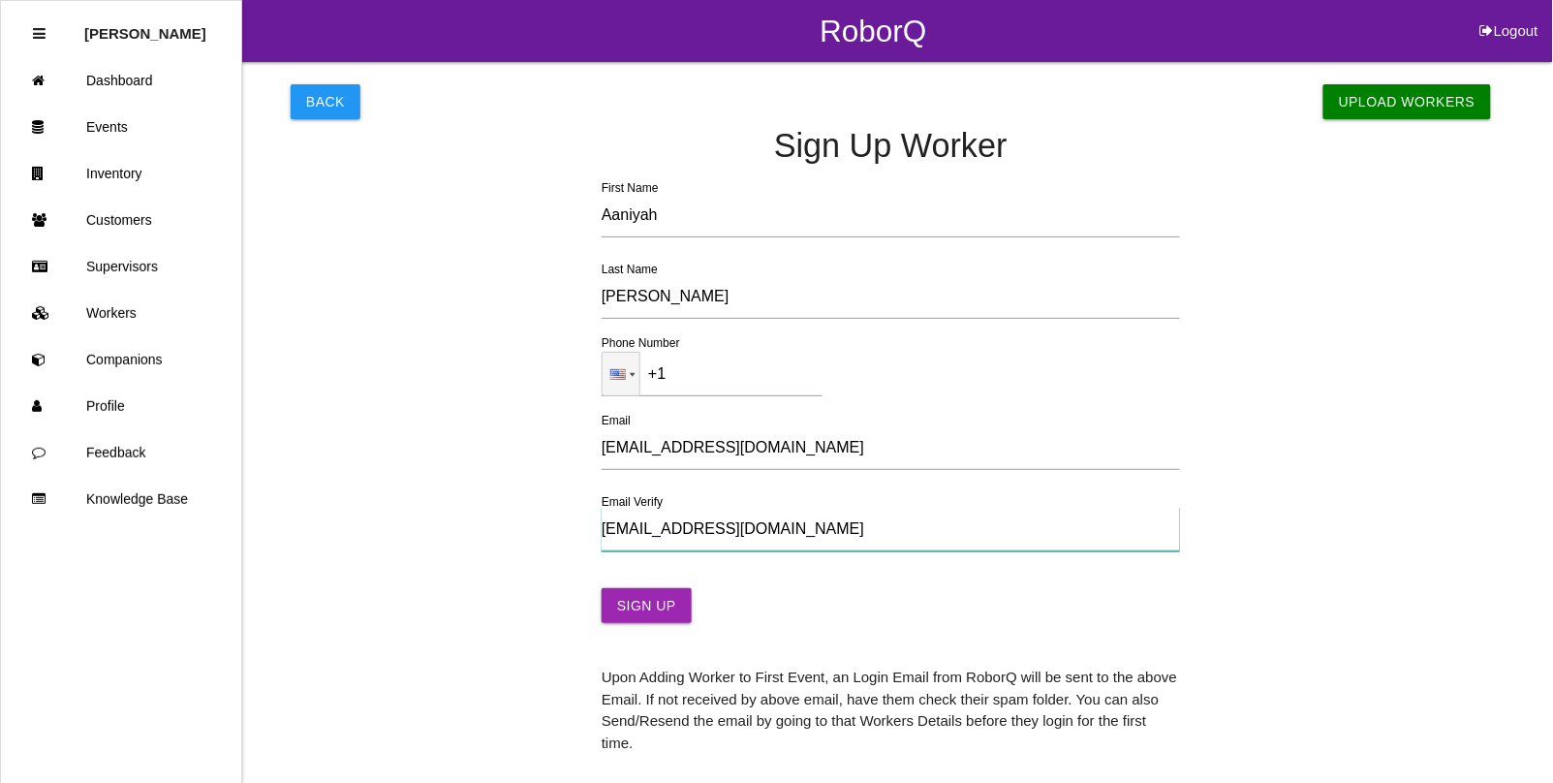
type input "[EMAIL_ADDRESS][DOMAIN_NAME]"
click at [704, 379] on input "+1" at bounding box center [712, 374] width 221 height 45
type input "[PHONE_NUMBER]"
click at [650, 596] on button "Sign Up" at bounding box center [647, 605] width 90 height 35
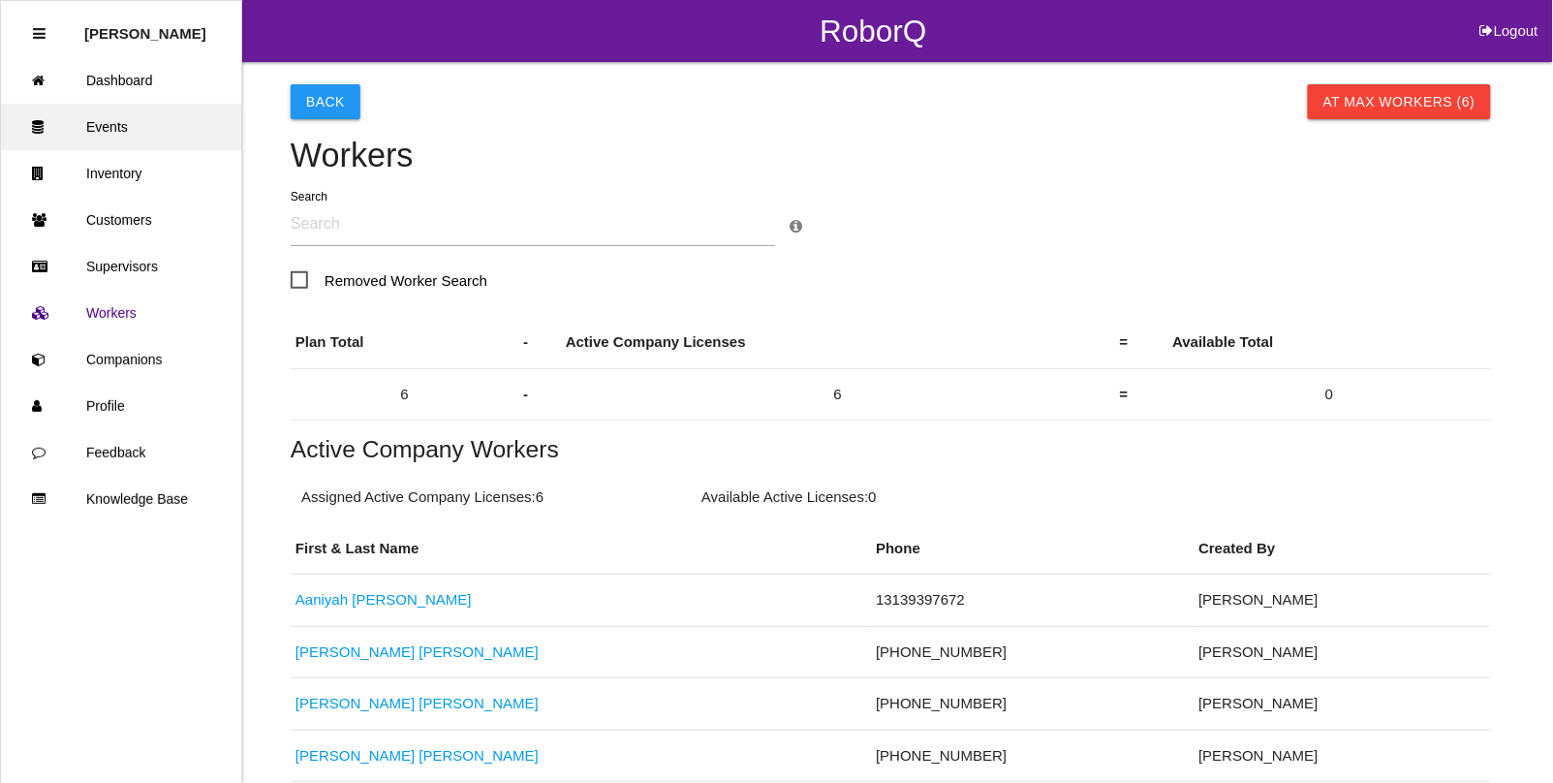
click at [119, 126] on link "Events" at bounding box center [121, 127] width 240 height 46
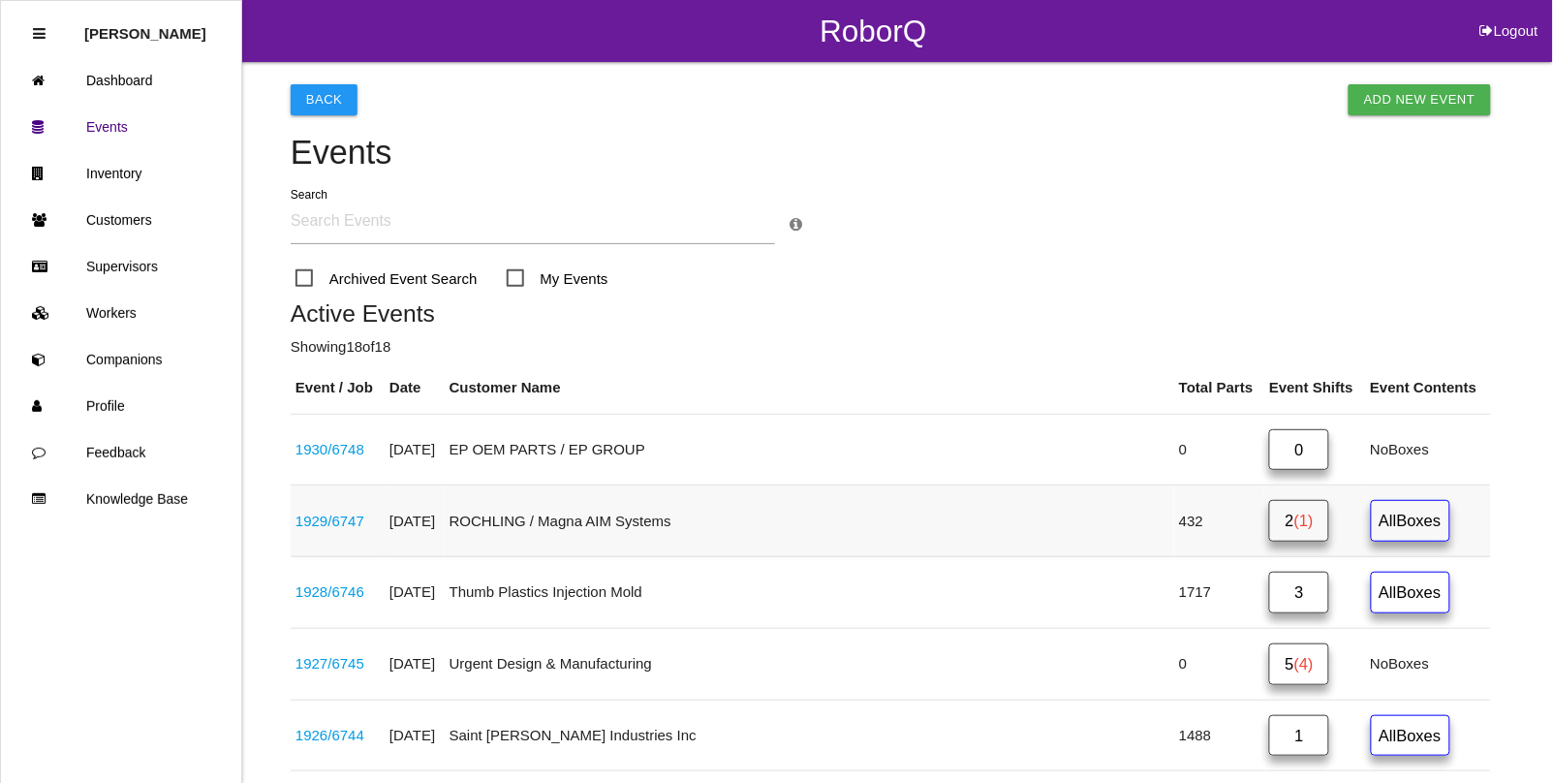
click at [347, 520] on link "1929 / 6747" at bounding box center [329, 520] width 69 height 16
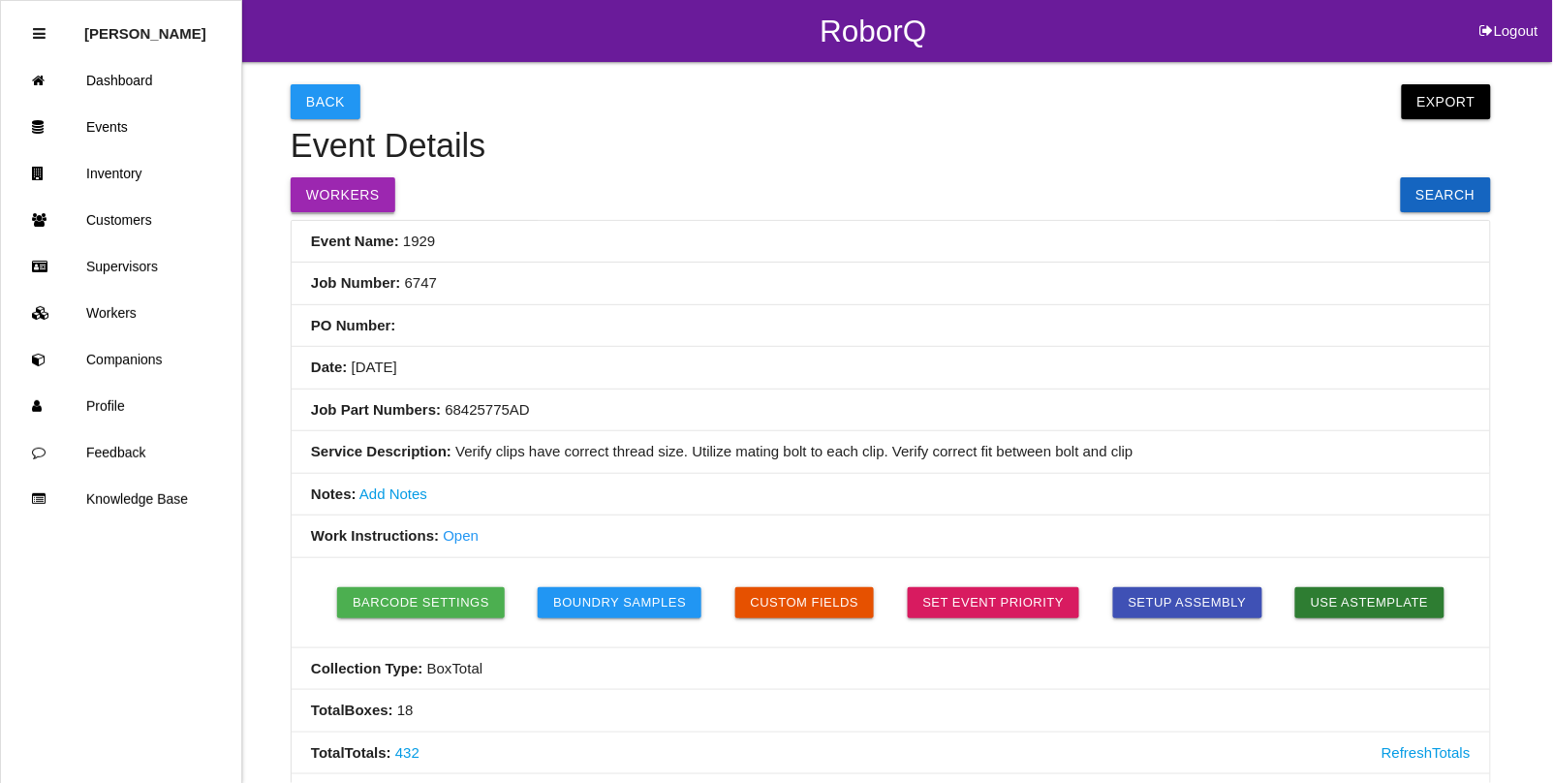
click at [342, 192] on button "Workers" at bounding box center [343, 194] width 105 height 35
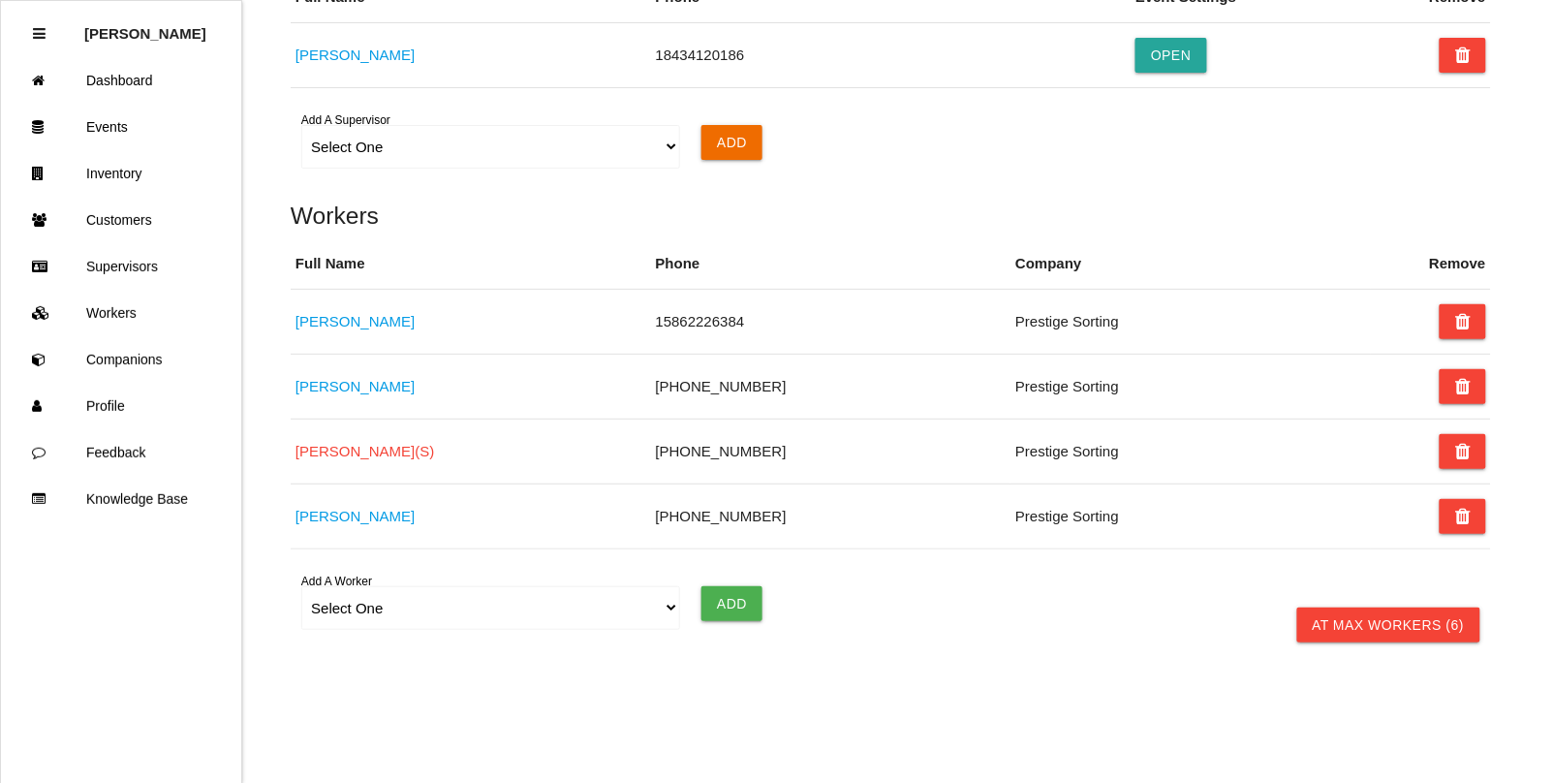
scroll to position [1527, 0]
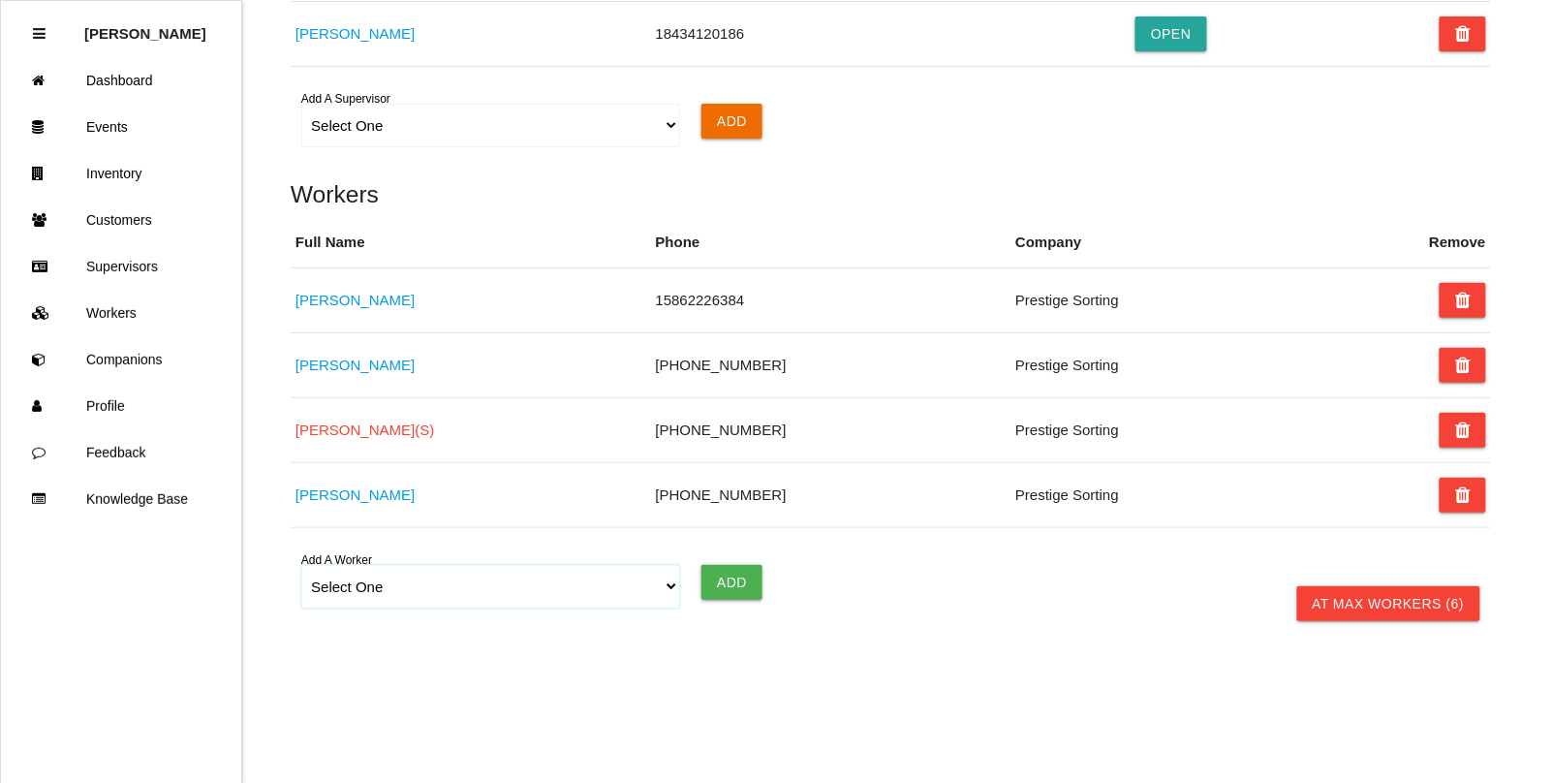
click at [355, 593] on select "Select One [PERSON_NAME] [PERSON_NAME] [PERSON_NAME] [PERSON_NAME] [PERSON_NAME…" at bounding box center [490, 587] width 378 height 44
select select "68cc6f64d46cda000efd12e6"
click at [301, 565] on select "Select One [PERSON_NAME] [PERSON_NAME] [PERSON_NAME] [PERSON_NAME] [PERSON_NAME…" at bounding box center [490, 587] width 378 height 44
click at [734, 574] on input "Add" at bounding box center [731, 582] width 61 height 35
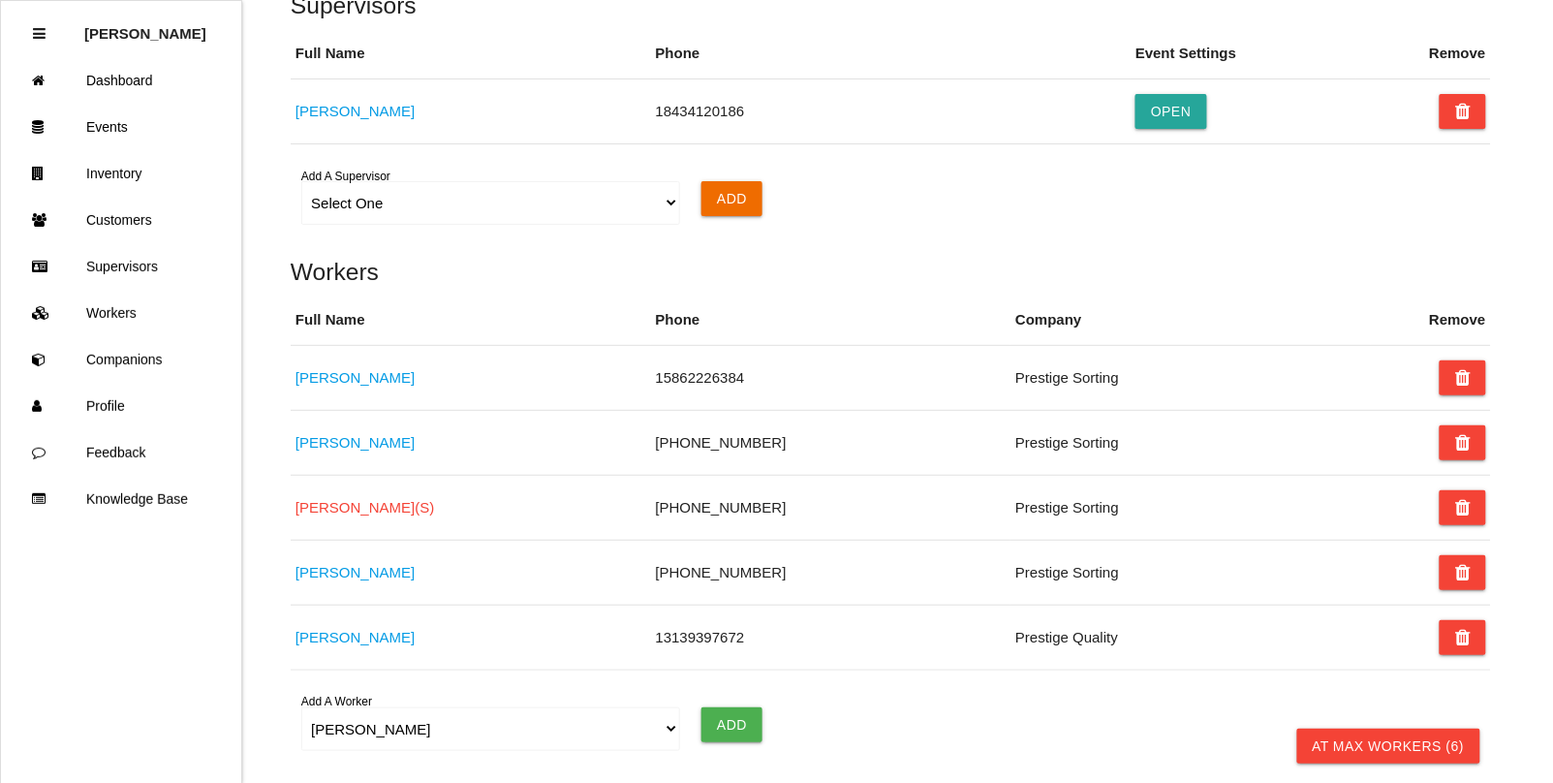
scroll to position [1406, 0]
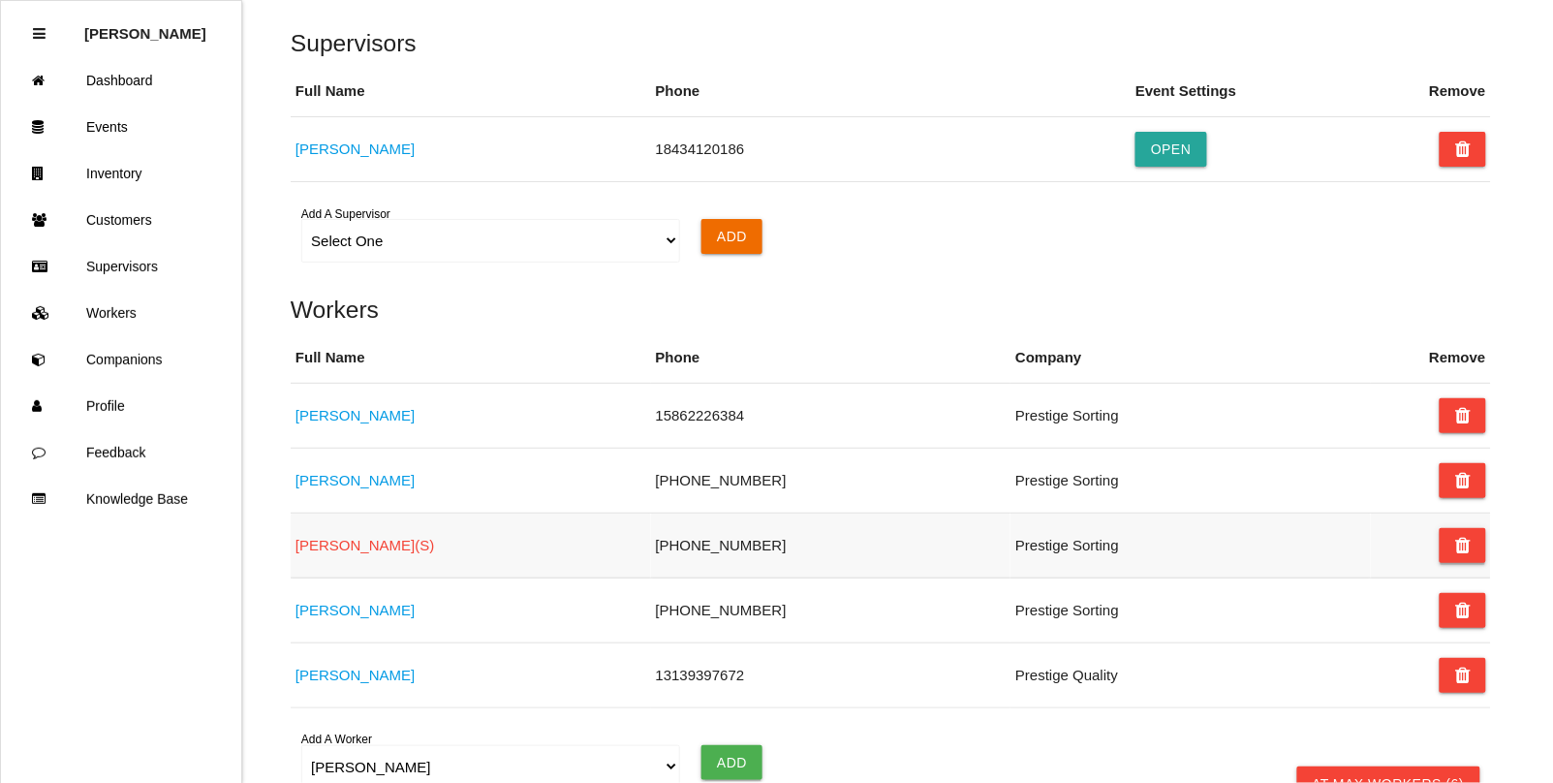
click at [1454, 547] on button at bounding box center [1463, 545] width 46 height 35
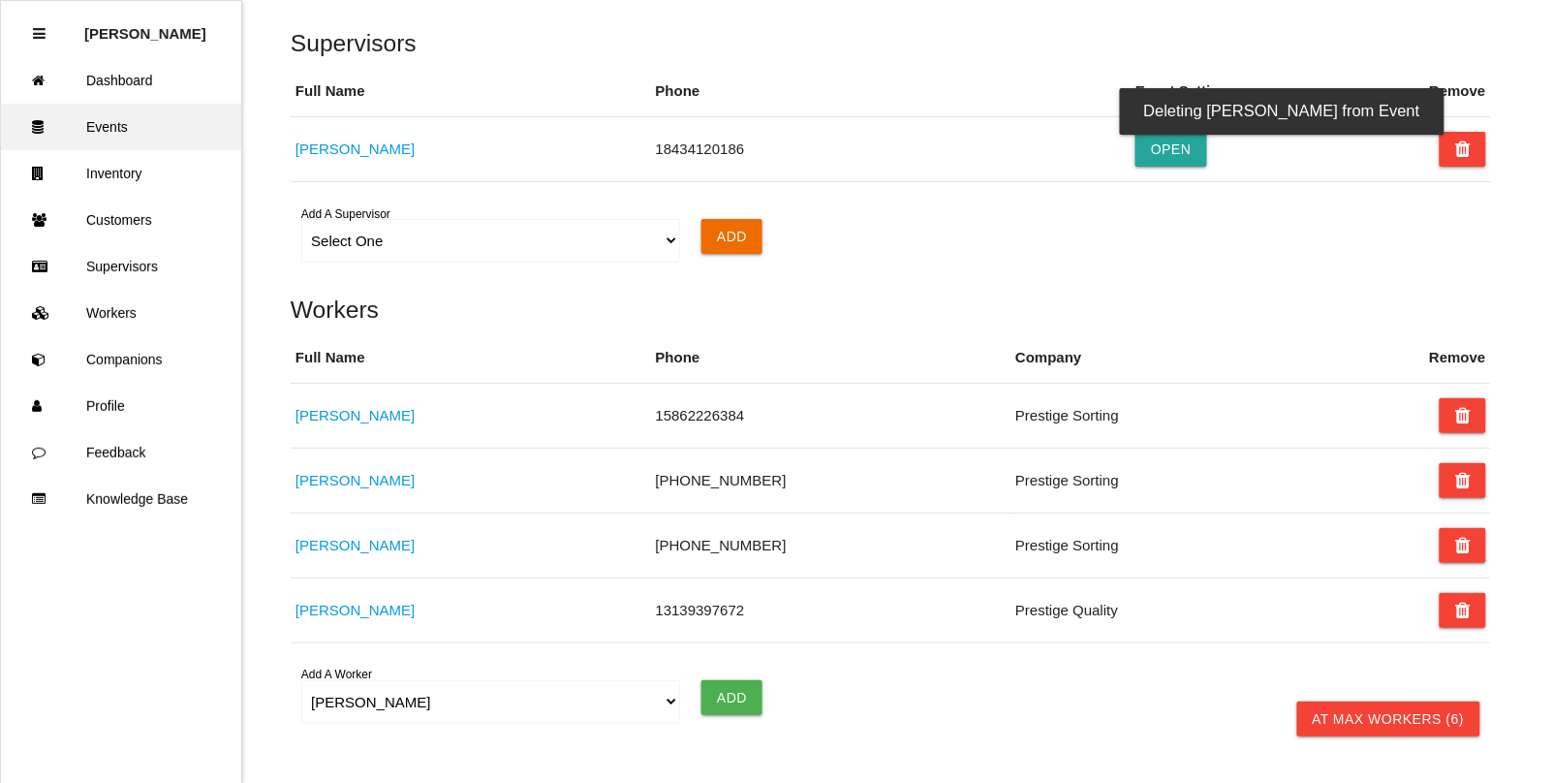
click at [111, 124] on link "Events" at bounding box center [121, 127] width 240 height 46
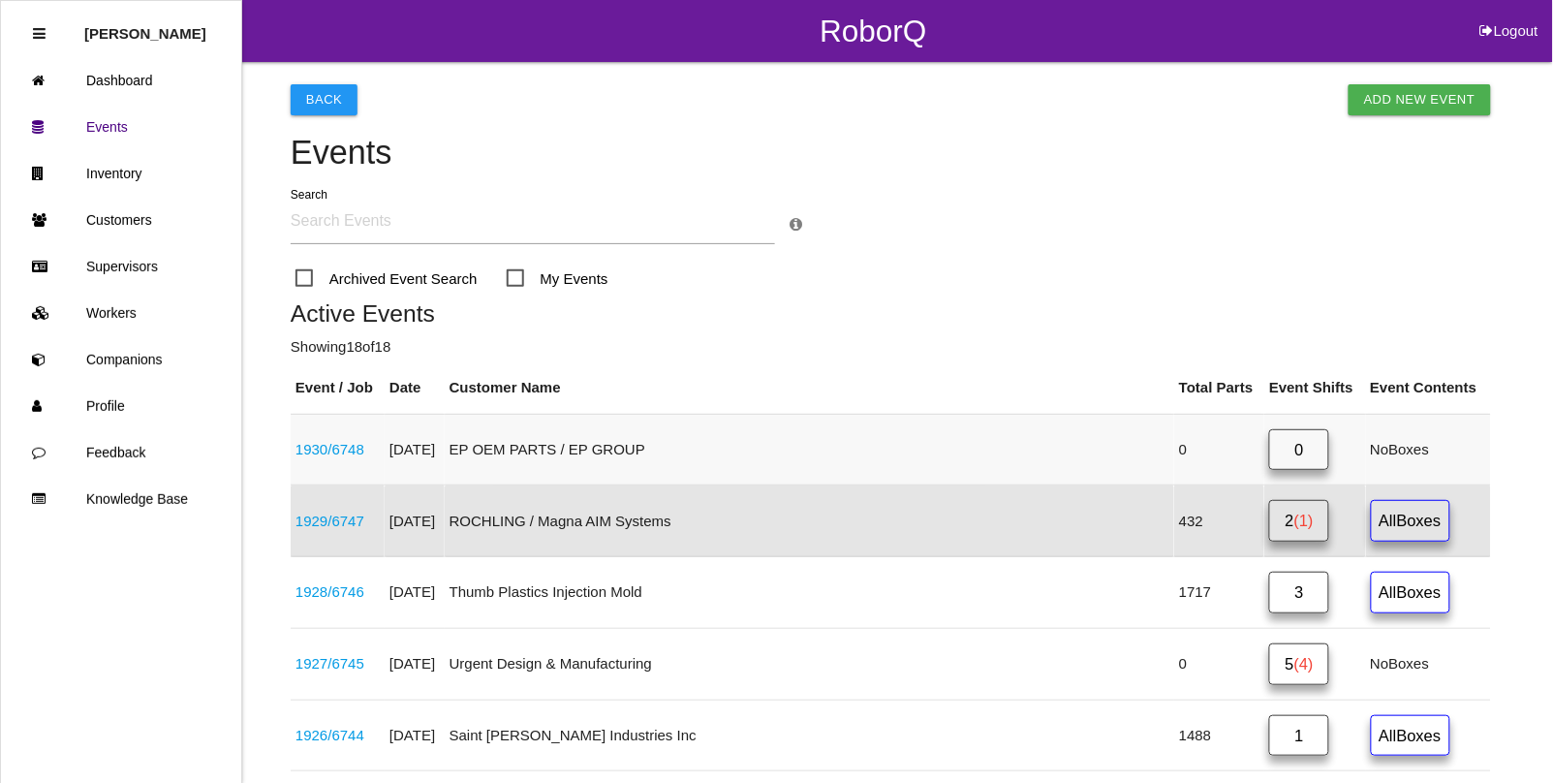
click at [345, 451] on link "1930 / 6748" at bounding box center [329, 449] width 69 height 16
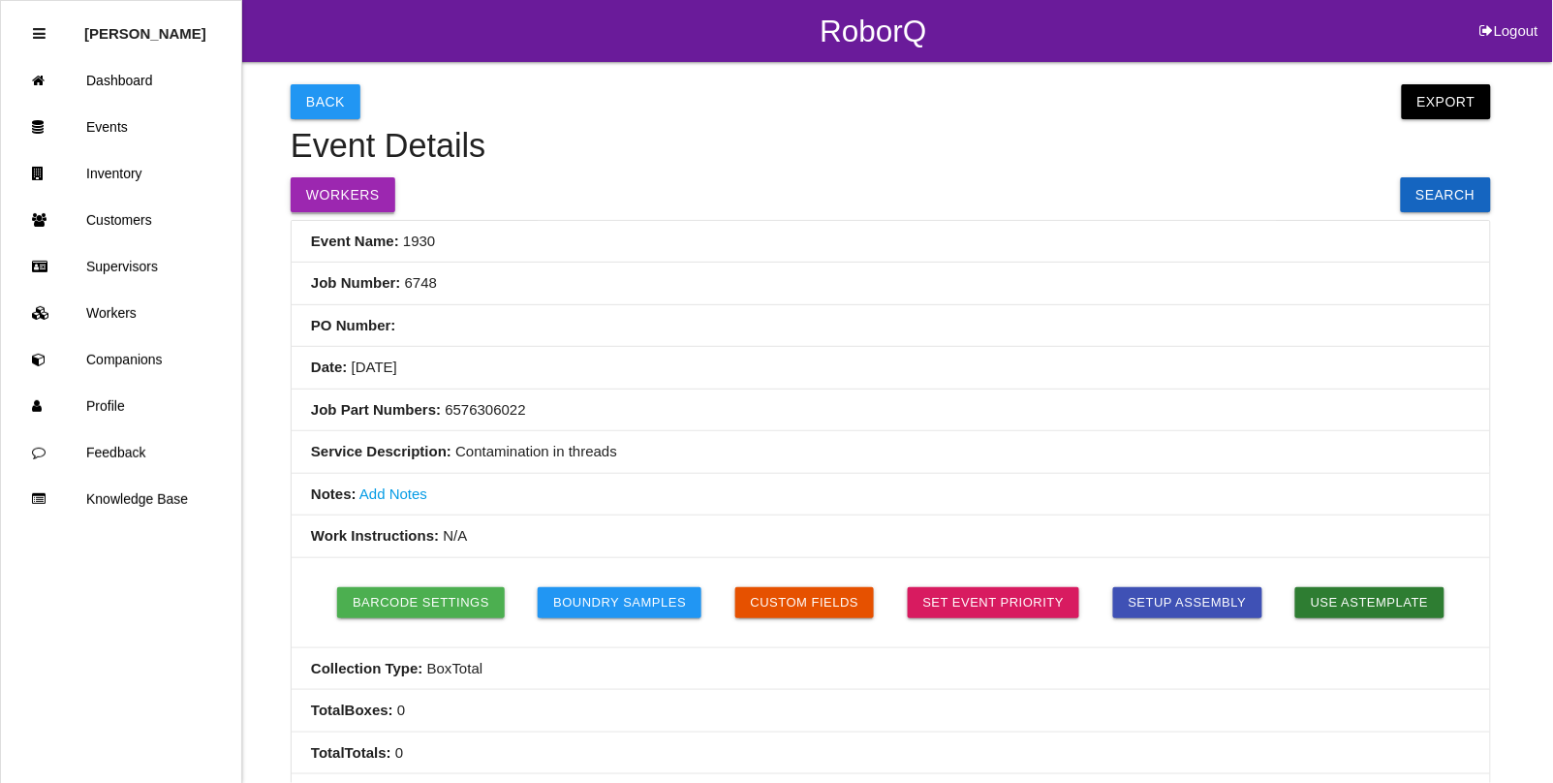
click at [340, 192] on button "Workers" at bounding box center [343, 194] width 105 height 35
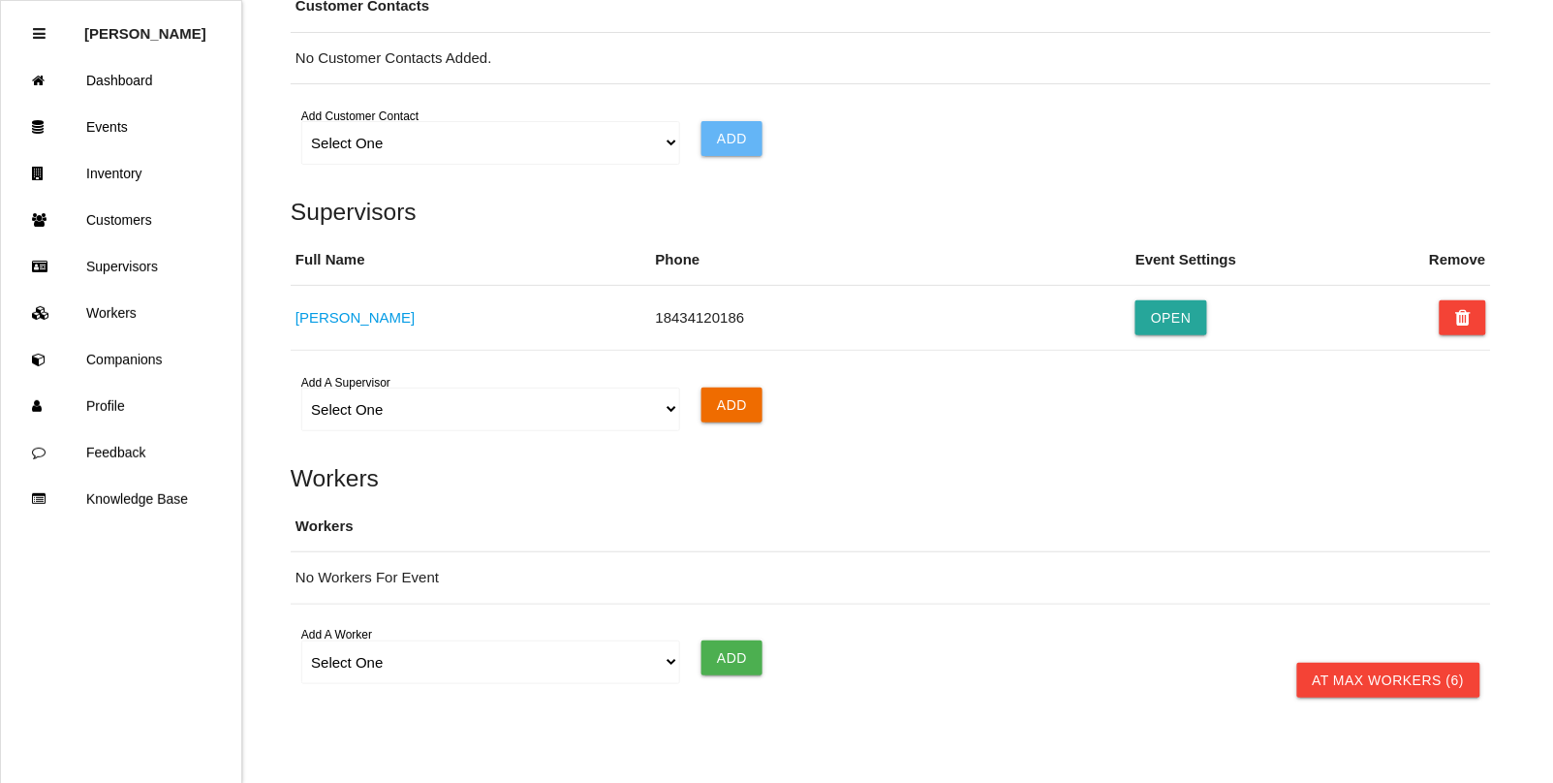
scroll to position [1317, 0]
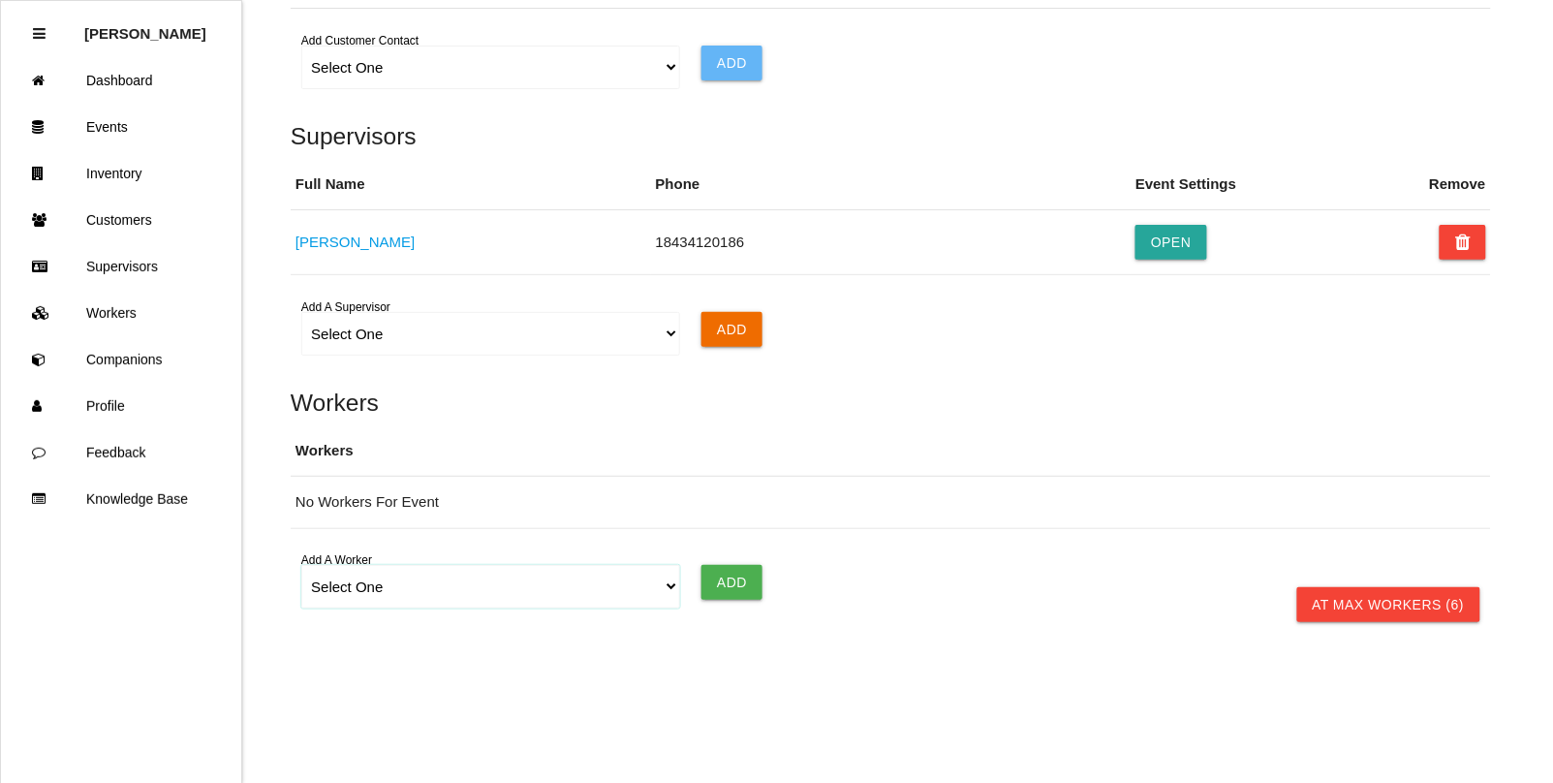
click at [404, 594] on select "Select One [PERSON_NAME] [PERSON_NAME] [PERSON_NAME] [PERSON_NAME] [PERSON_NAME…" at bounding box center [490, 587] width 378 height 44
select select "671f73e34a9cd8000edb5d9f"
click at [301, 566] on select "Select One [PERSON_NAME] [PERSON_NAME] [PERSON_NAME] [PERSON_NAME] [PERSON_NAME…" at bounding box center [490, 587] width 378 height 44
click at [720, 573] on input "Add" at bounding box center [731, 582] width 61 height 35
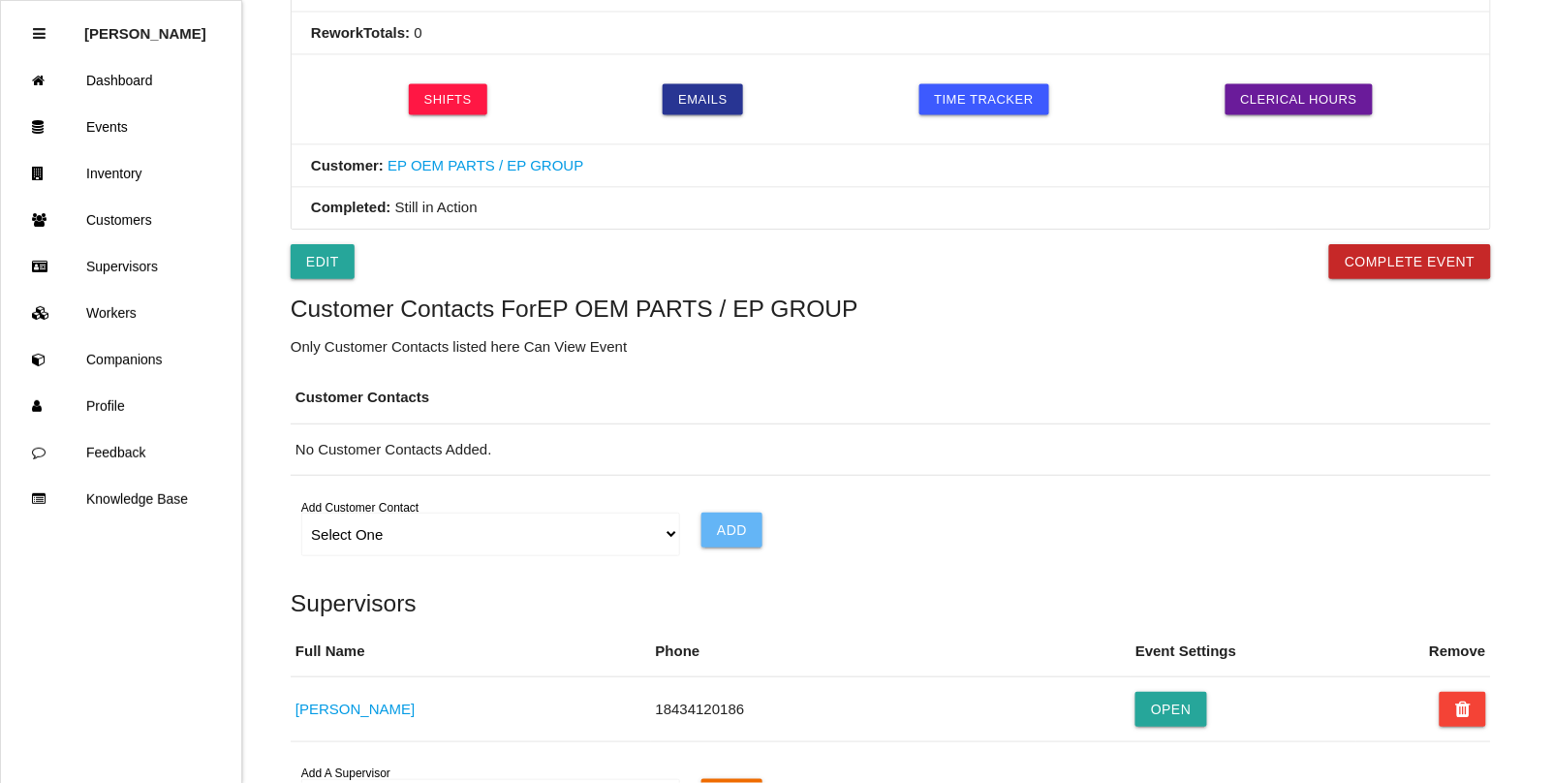
scroll to position [833, 0]
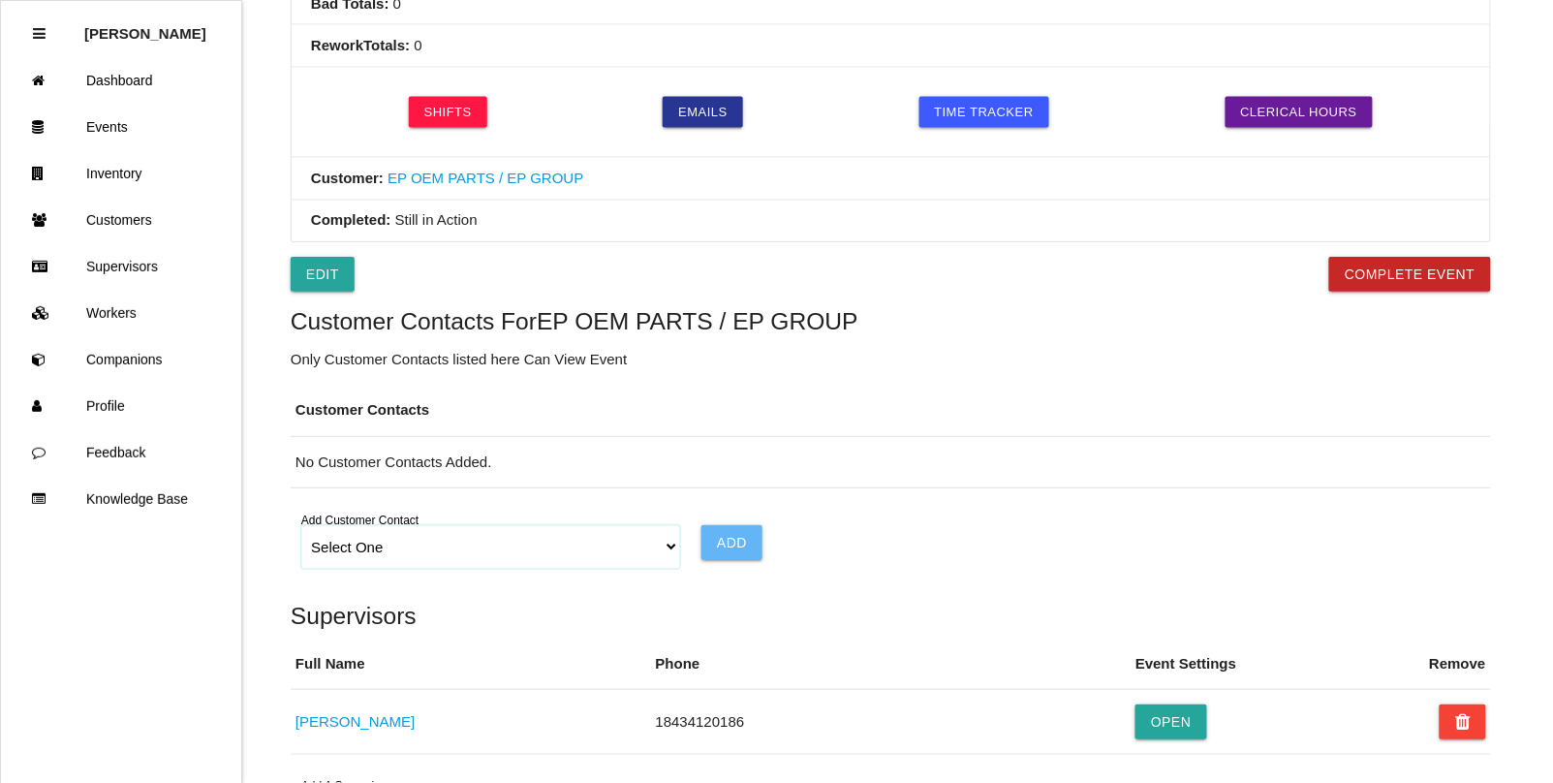
click at [403, 554] on select "Select One Choose All [PERSON_NAME] [PERSON_NAME] [PERSON_NAME] (Unknown) [PERS…" at bounding box center [490, 547] width 378 height 44
select select "62b995061a3bb60013011740"
click at [301, 530] on select "Select One Choose All [PERSON_NAME] [PERSON_NAME] [PERSON_NAME] (Unknown) [PERS…" at bounding box center [490, 547] width 378 height 44
click at [728, 544] on input "Add" at bounding box center [731, 542] width 61 height 35
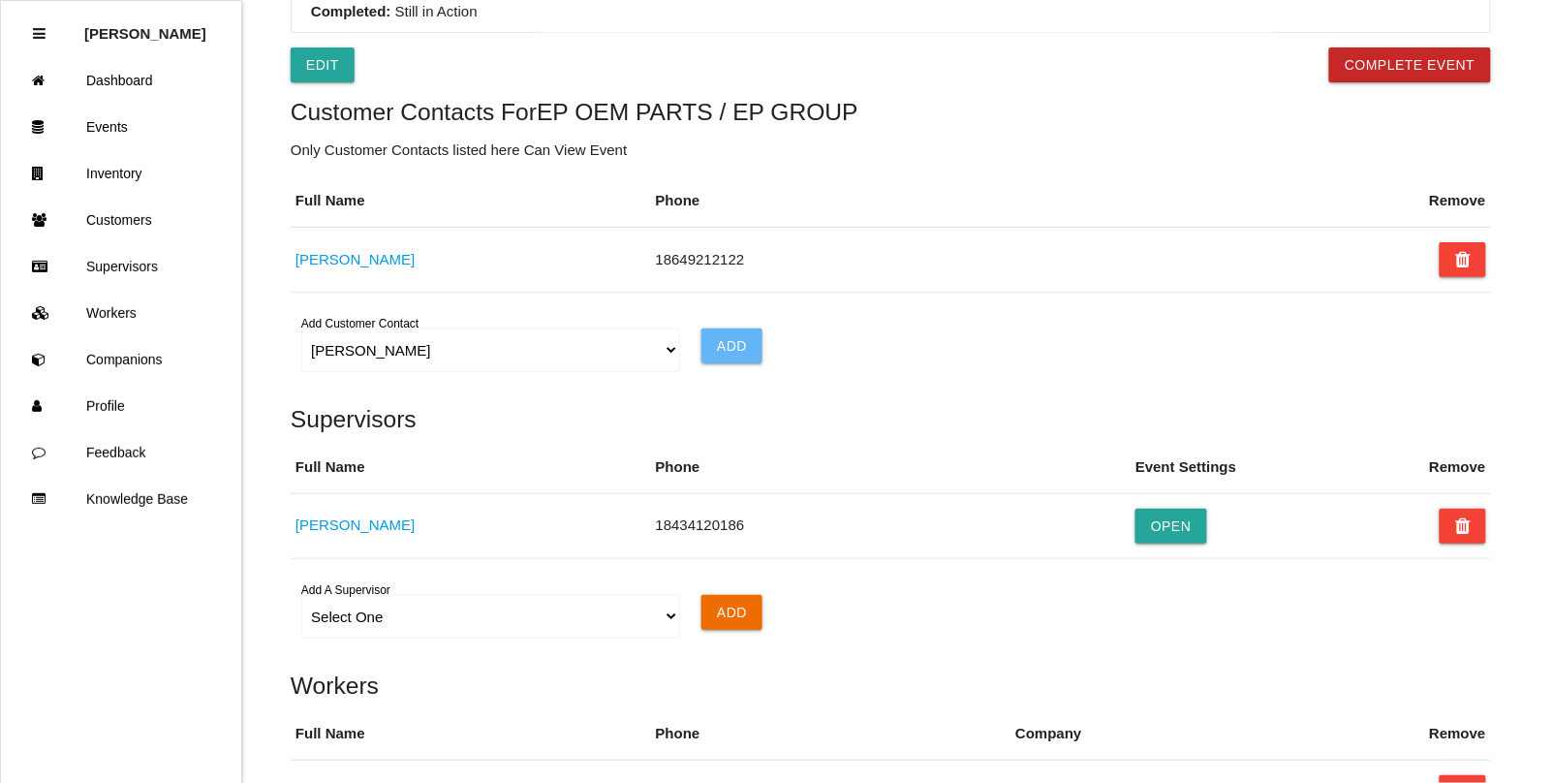
scroll to position [1075, 0]
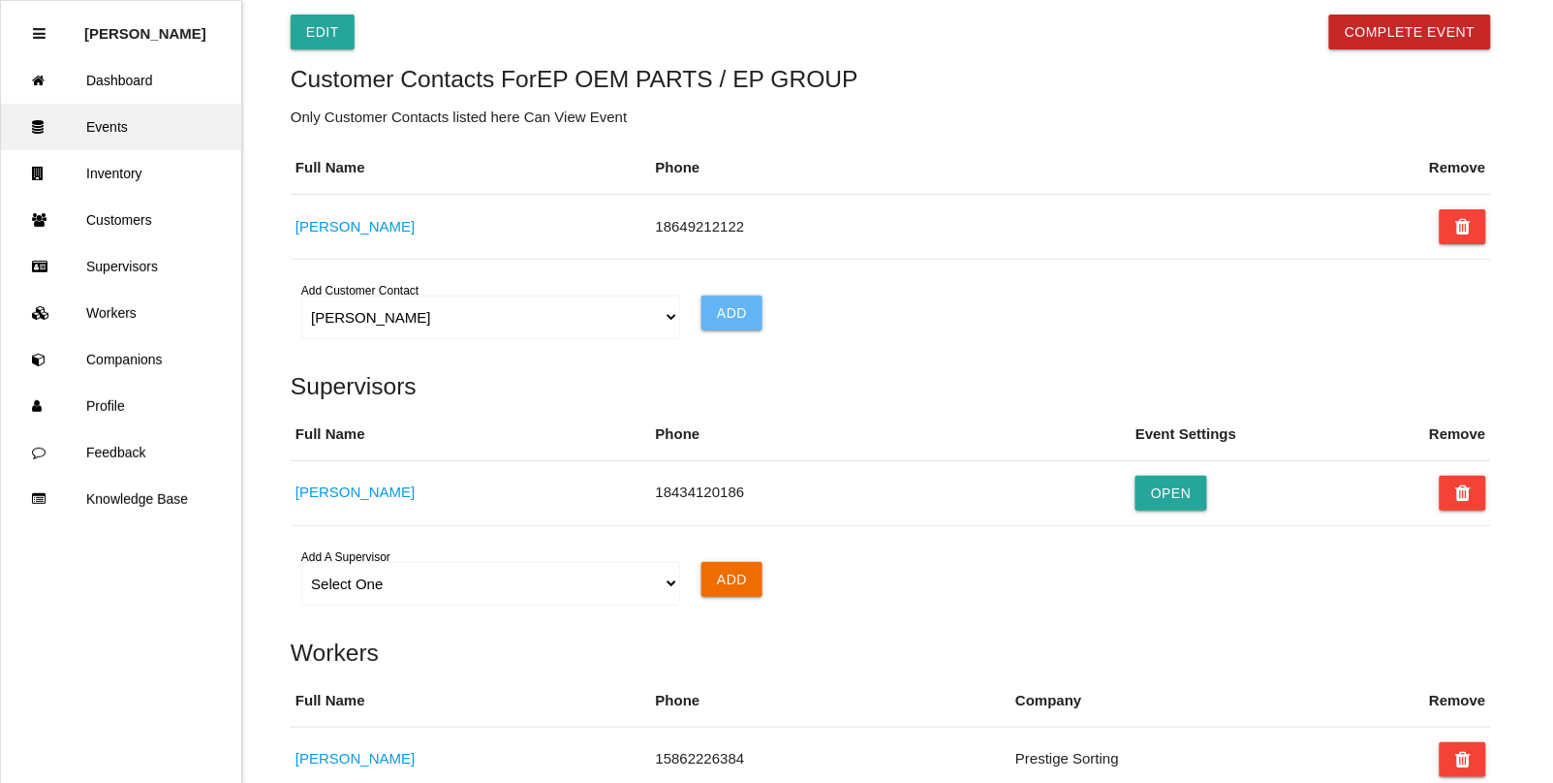
click at [108, 127] on link "Events" at bounding box center [121, 127] width 240 height 46
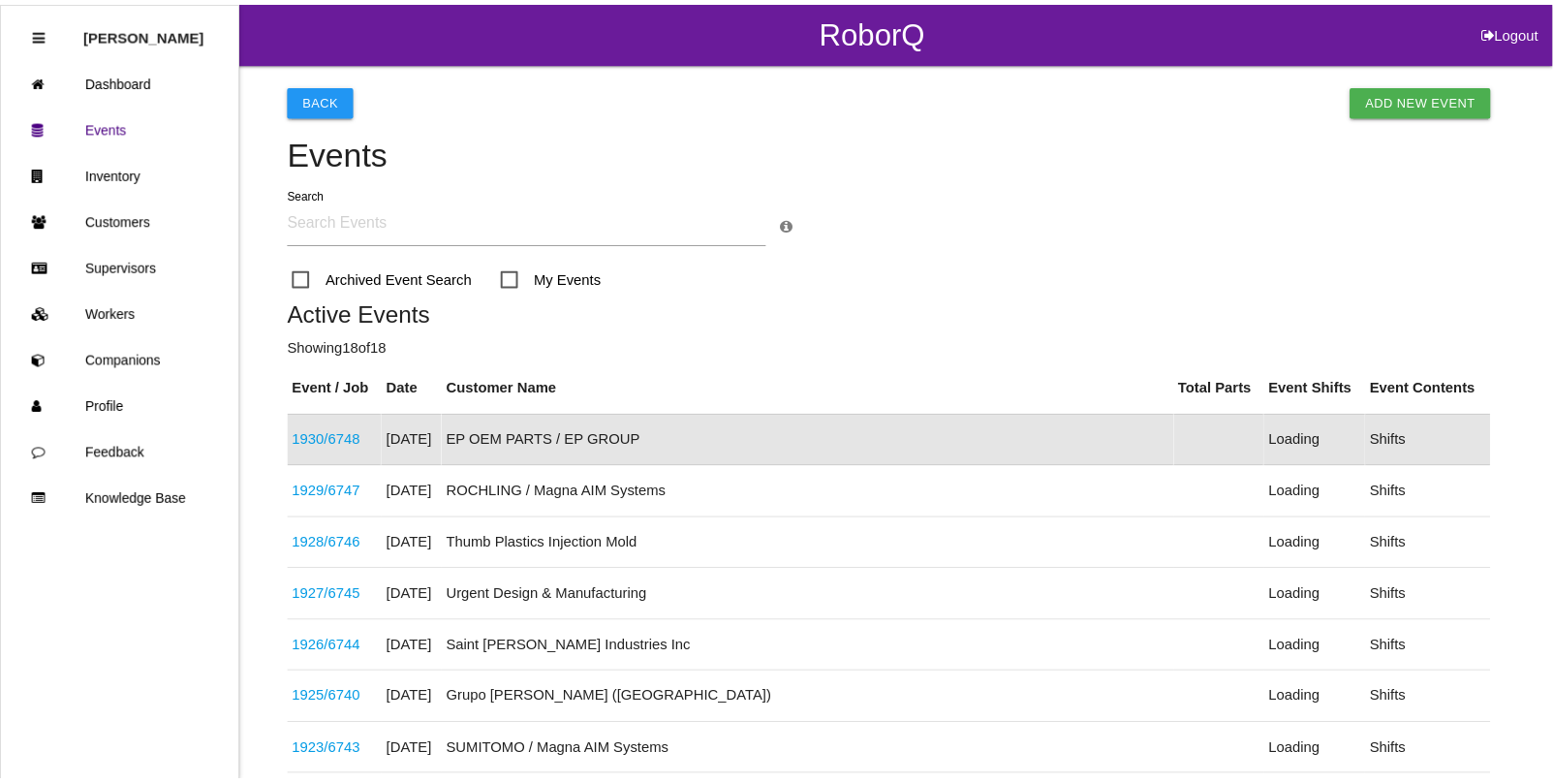
scroll to position [48, 0]
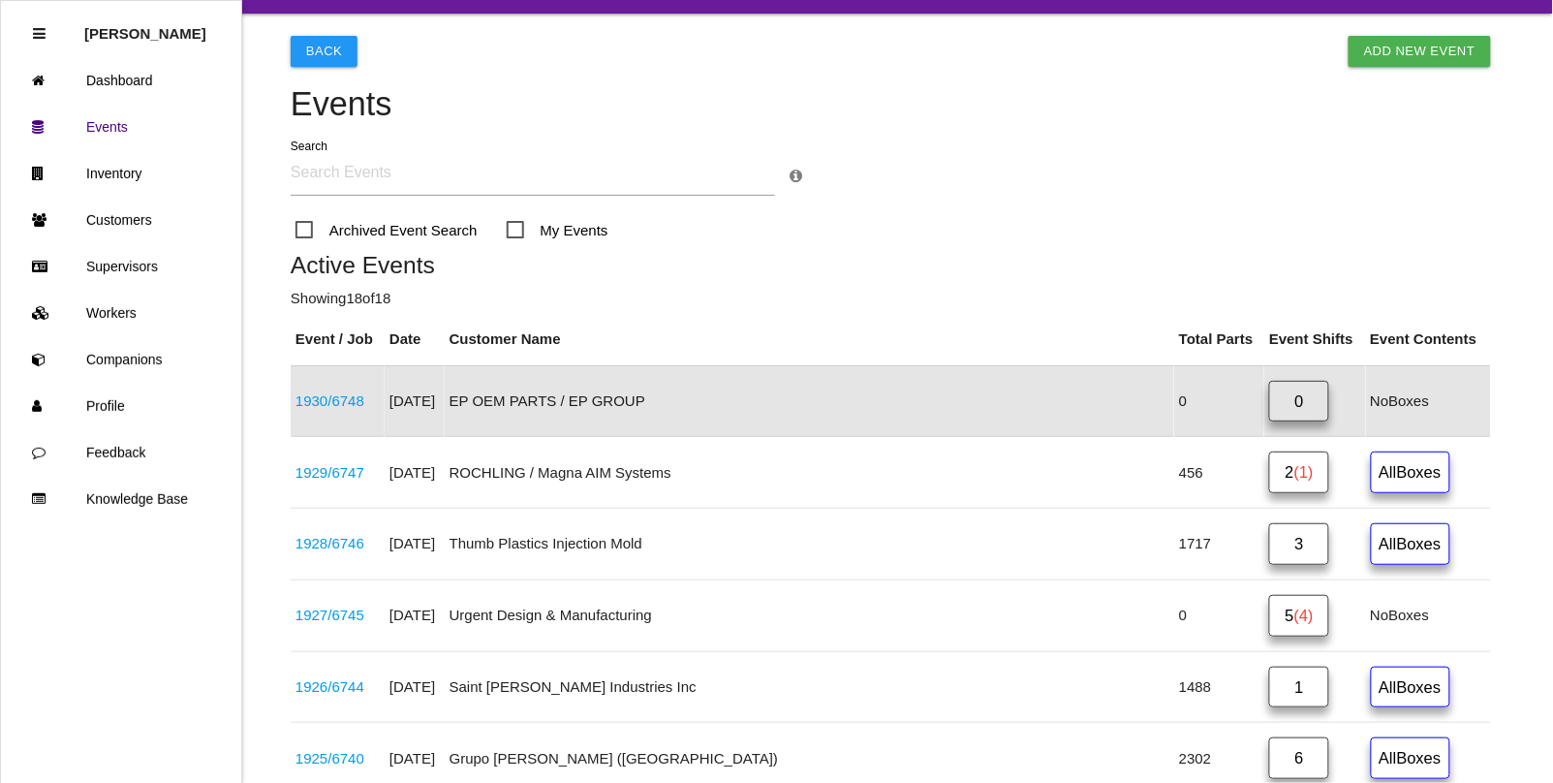
click at [308, 395] on link "1930 / 6748" at bounding box center [329, 400] width 69 height 16
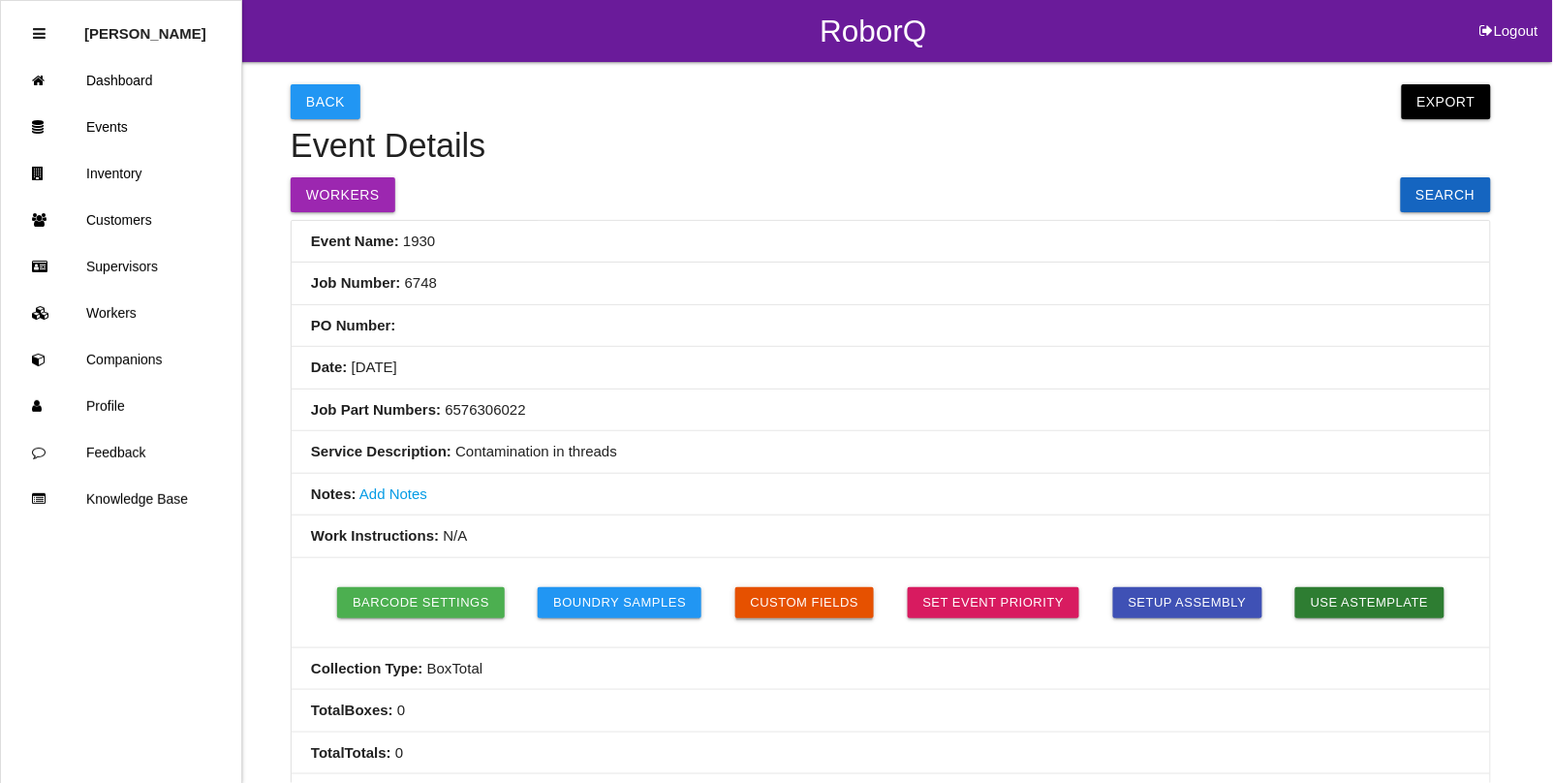
click at [785, 591] on button "Custom Fields" at bounding box center [804, 602] width 139 height 31
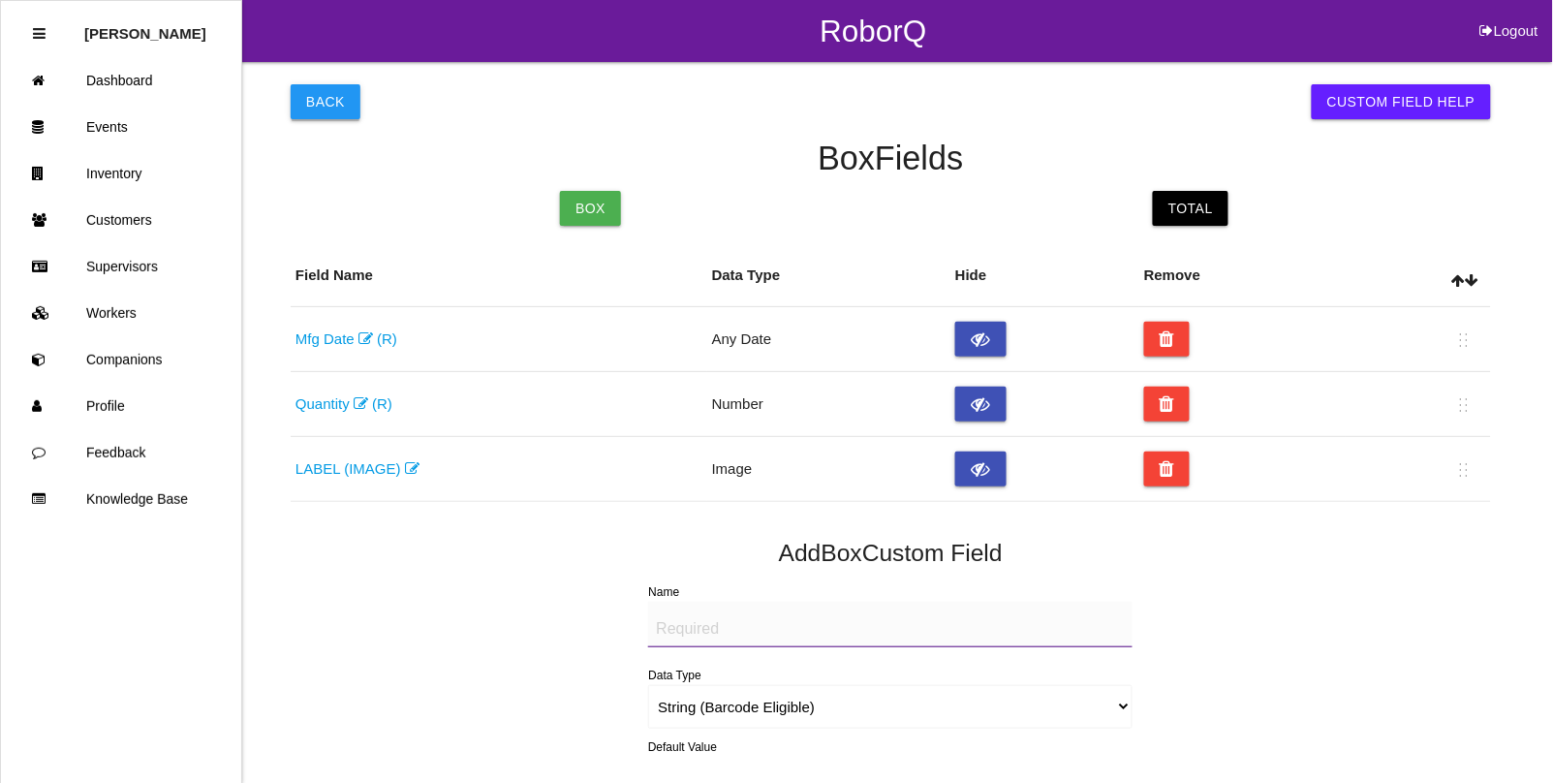
click at [320, 107] on button "Back" at bounding box center [326, 101] width 70 height 35
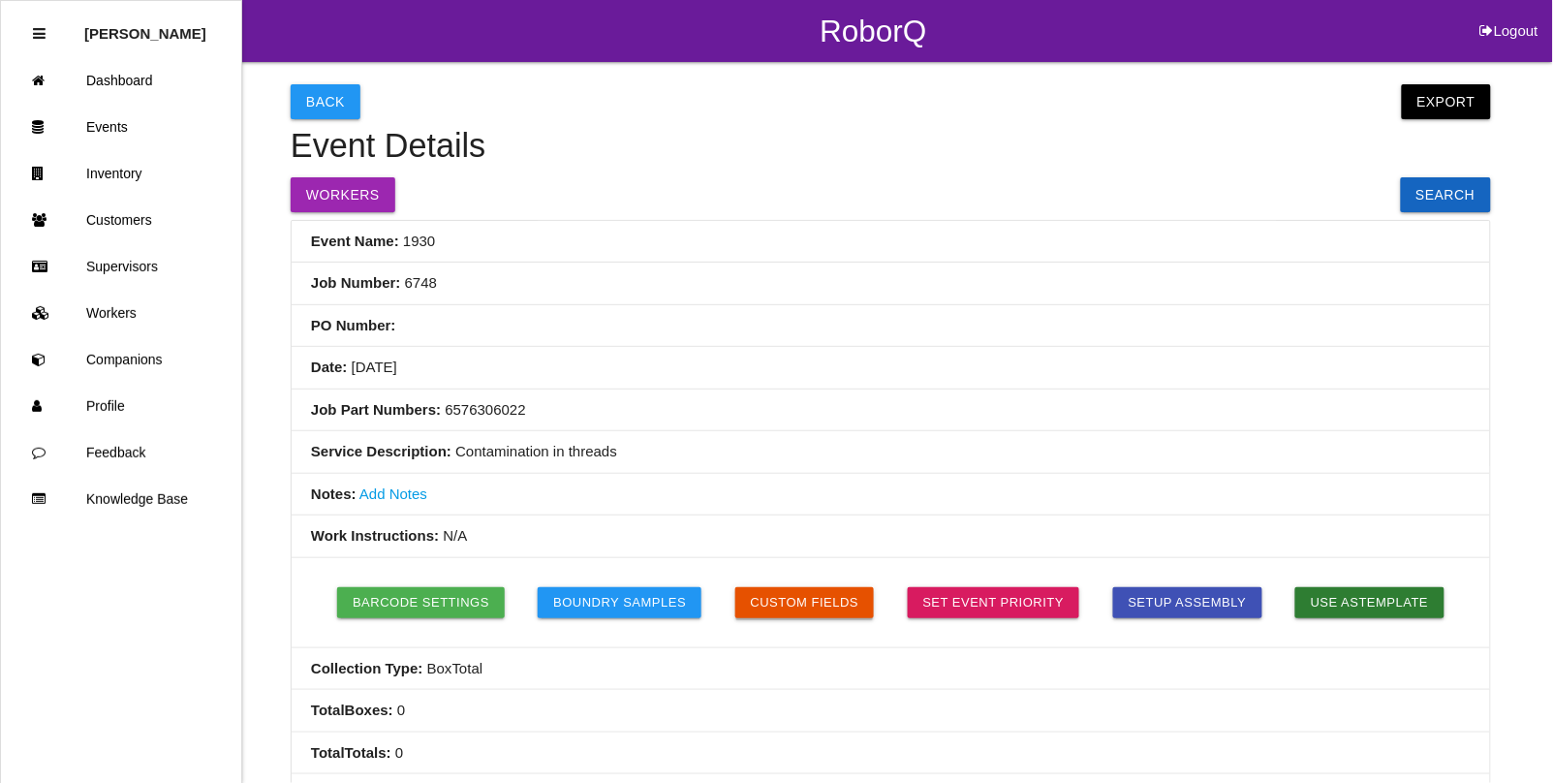
click at [850, 603] on button "Custom Fields" at bounding box center [804, 602] width 139 height 31
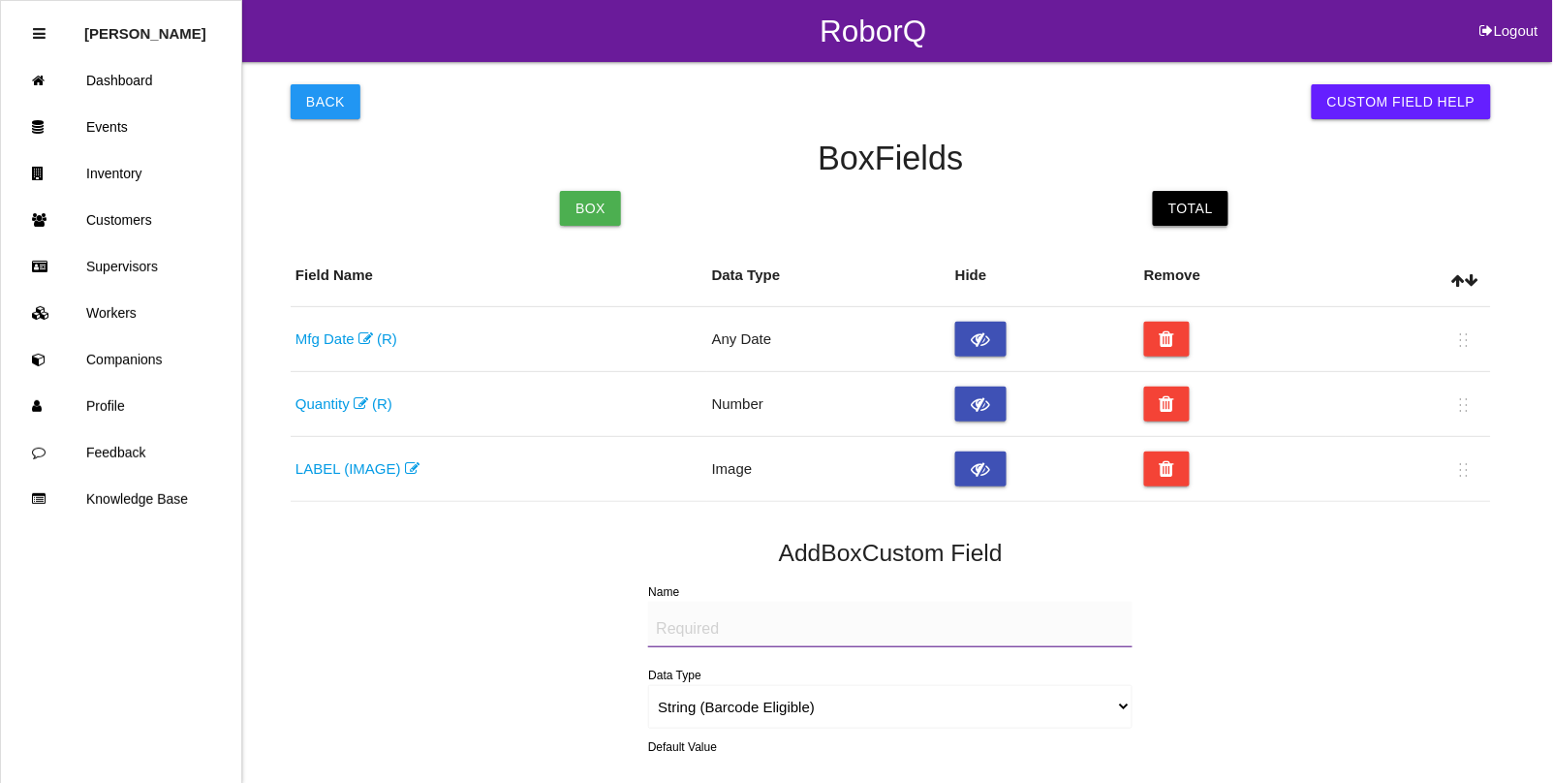
click at [1212, 211] on link "Total" at bounding box center [1191, 208] width 76 height 35
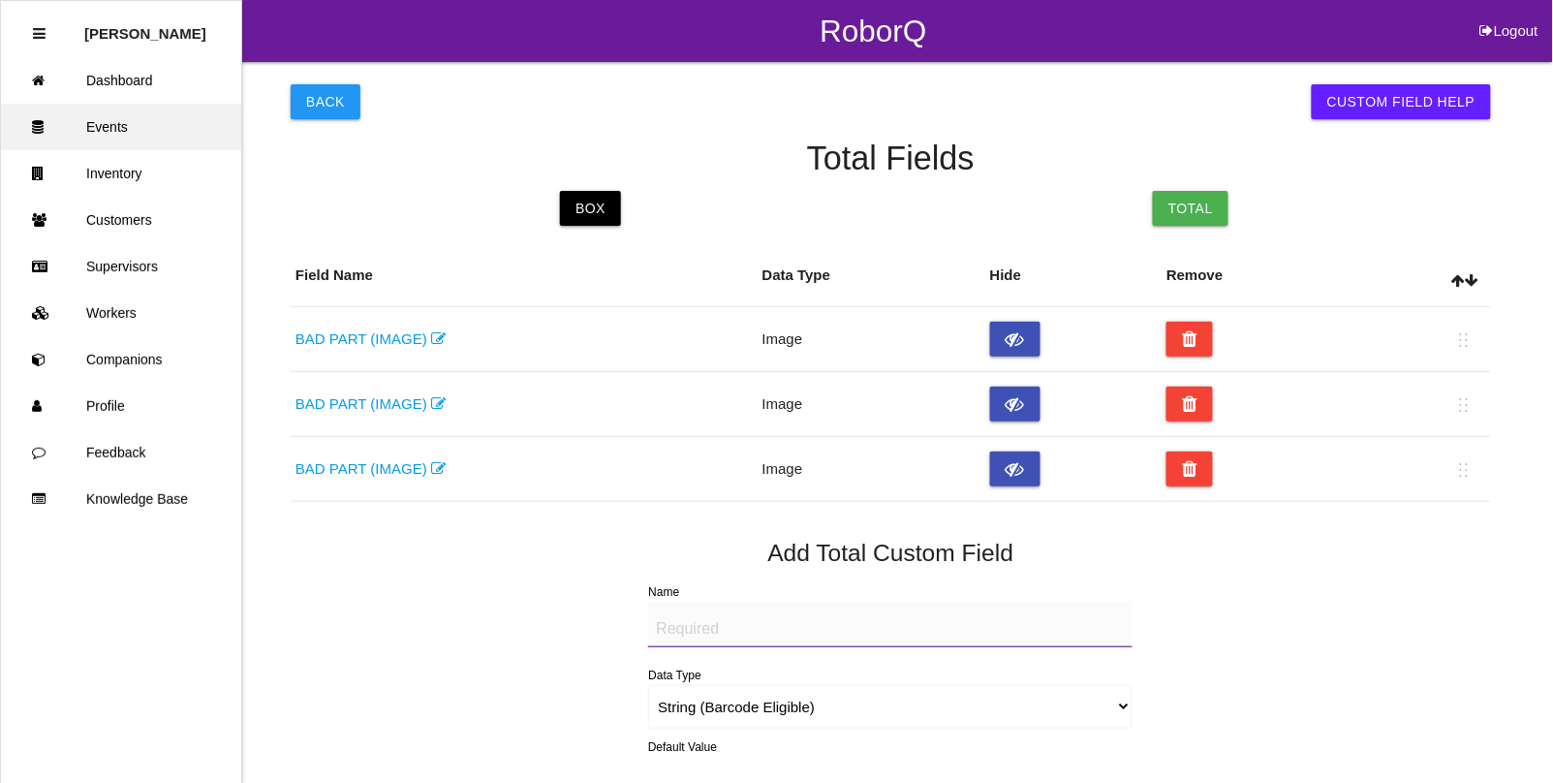
click at [134, 119] on link "Events" at bounding box center [121, 127] width 240 height 46
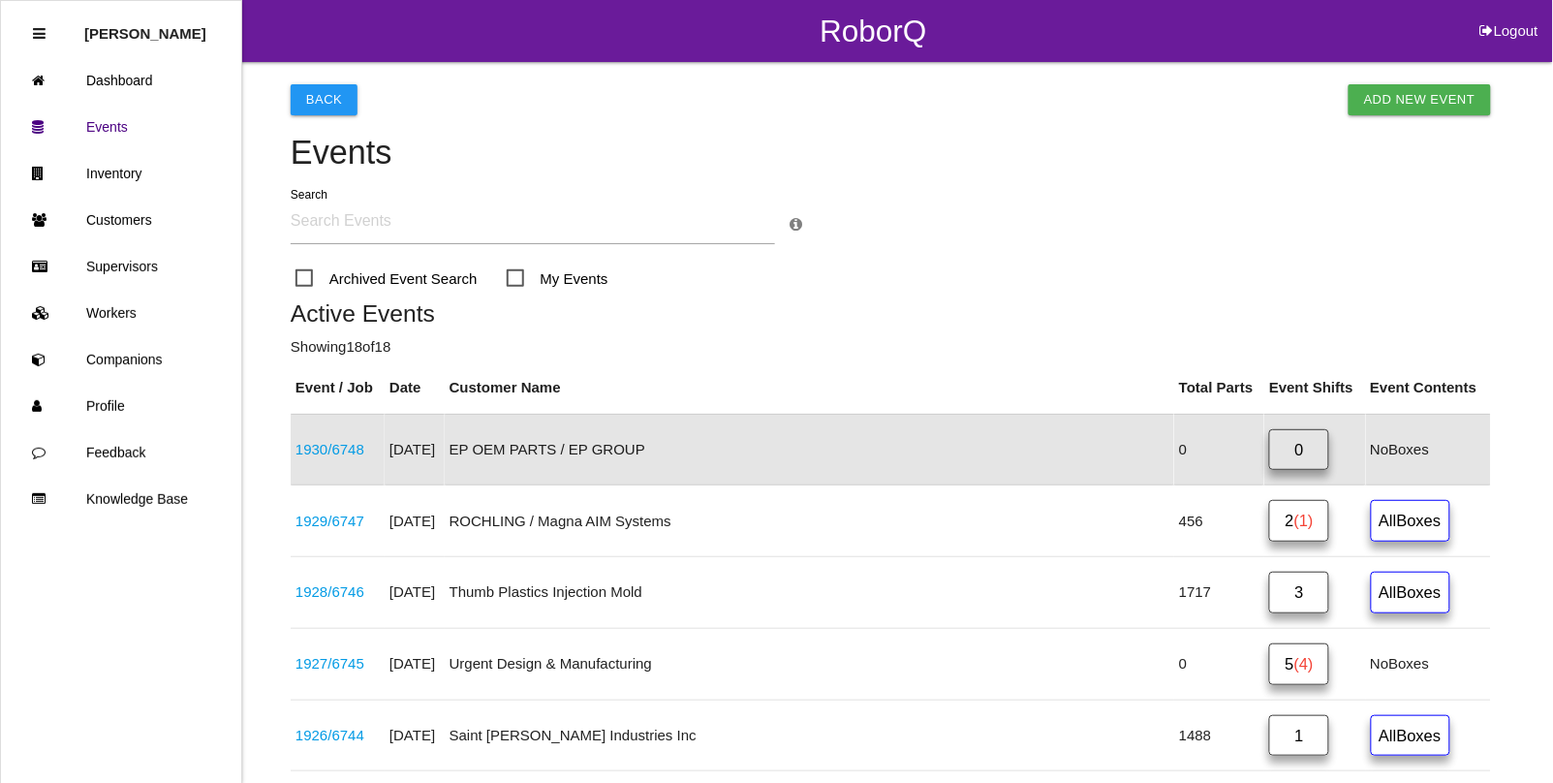
click at [326, 442] on link "1930 / 6748" at bounding box center [329, 449] width 69 height 16
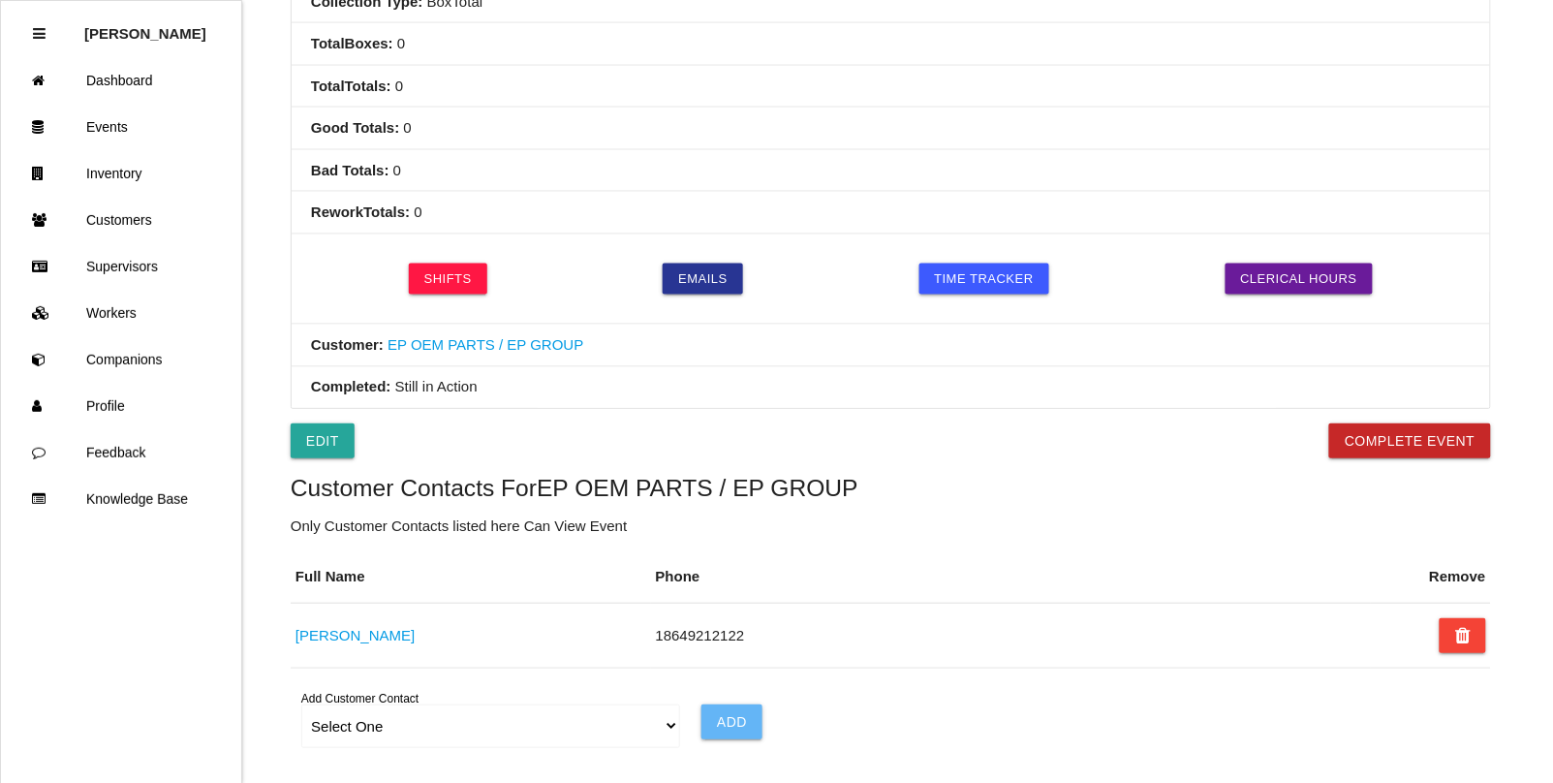
scroll to position [617, 0]
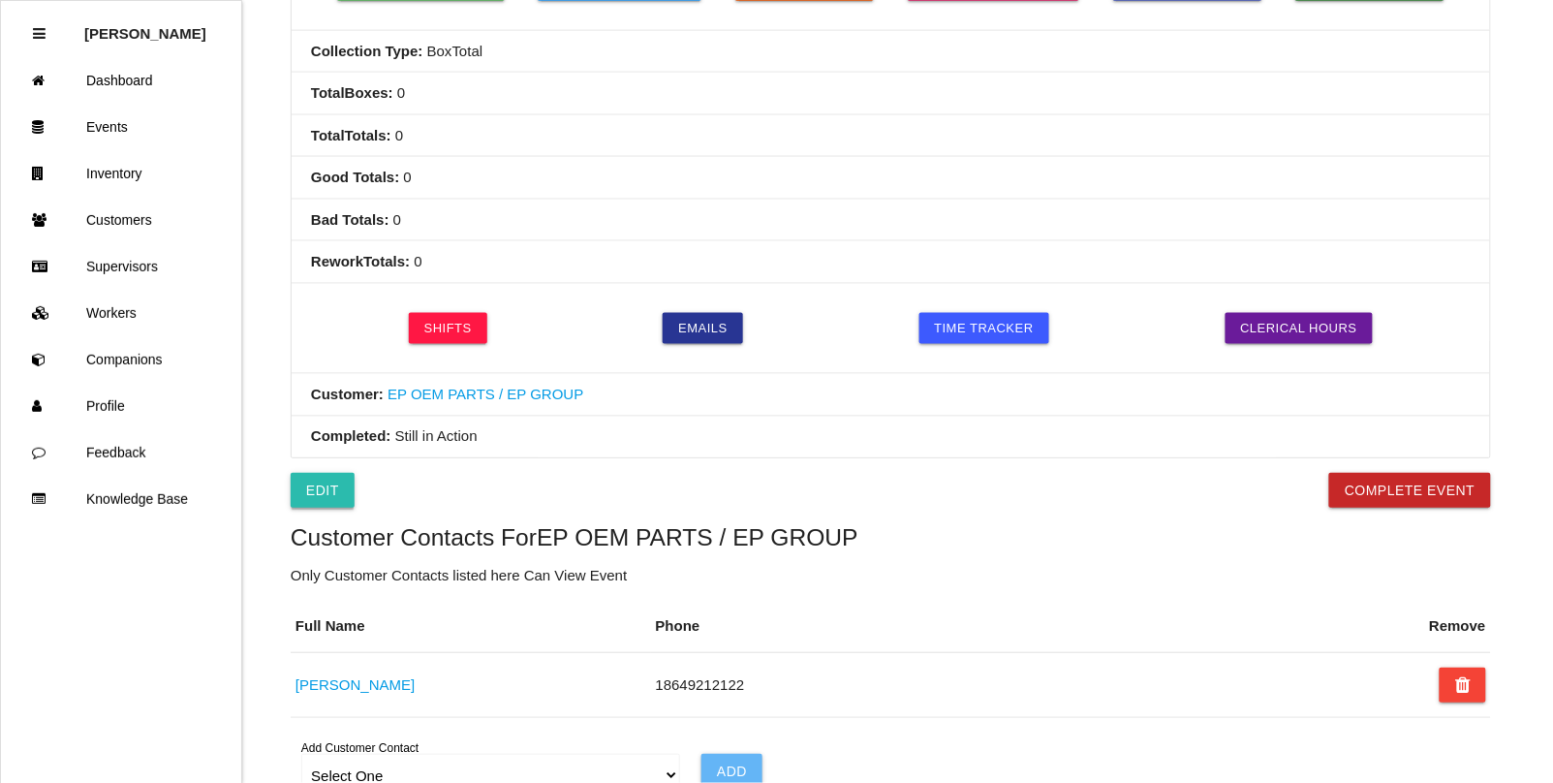
click at [312, 482] on link "Edit" at bounding box center [323, 490] width 64 height 35
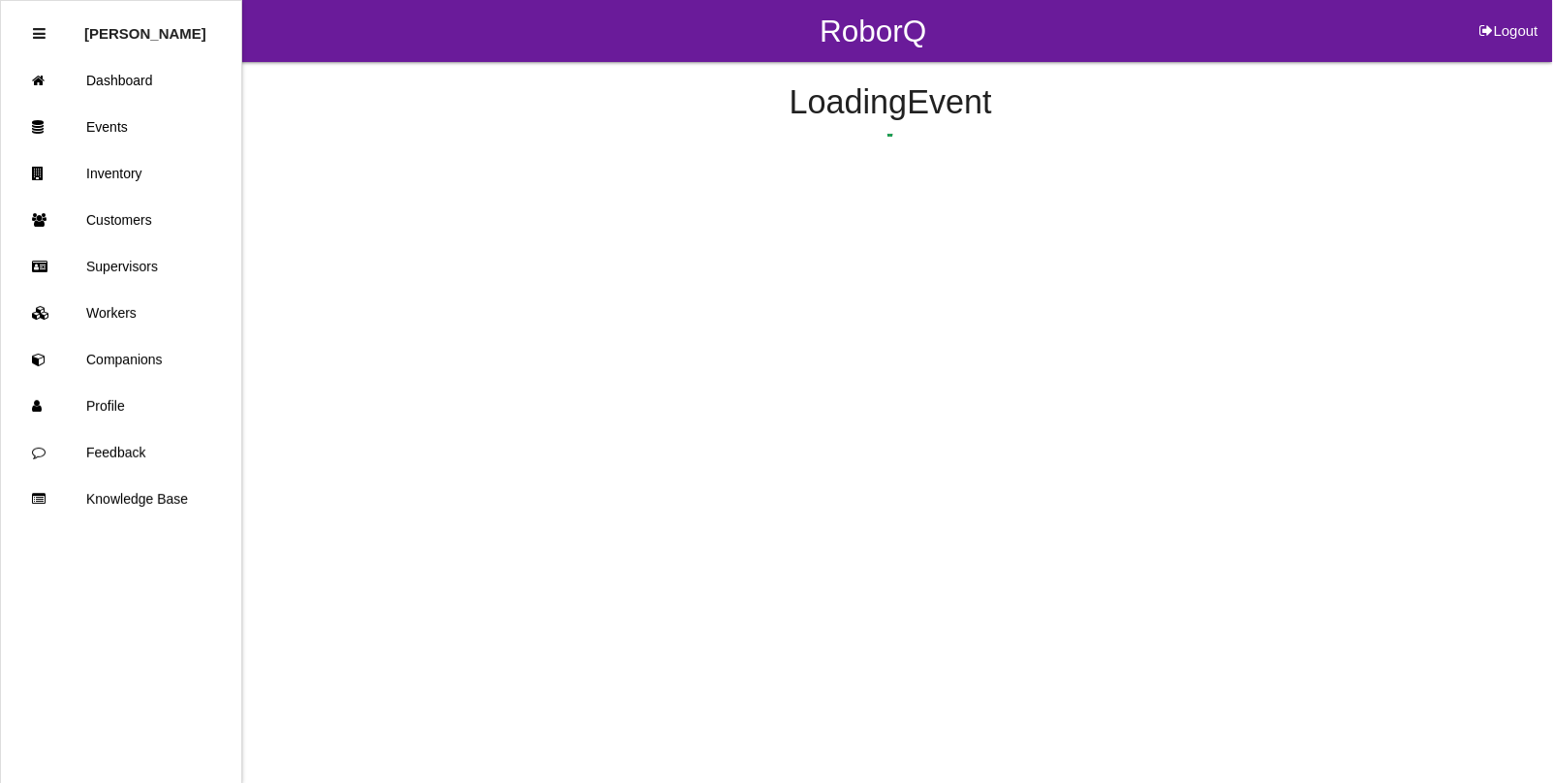
select select "notRequired"
select select "false"
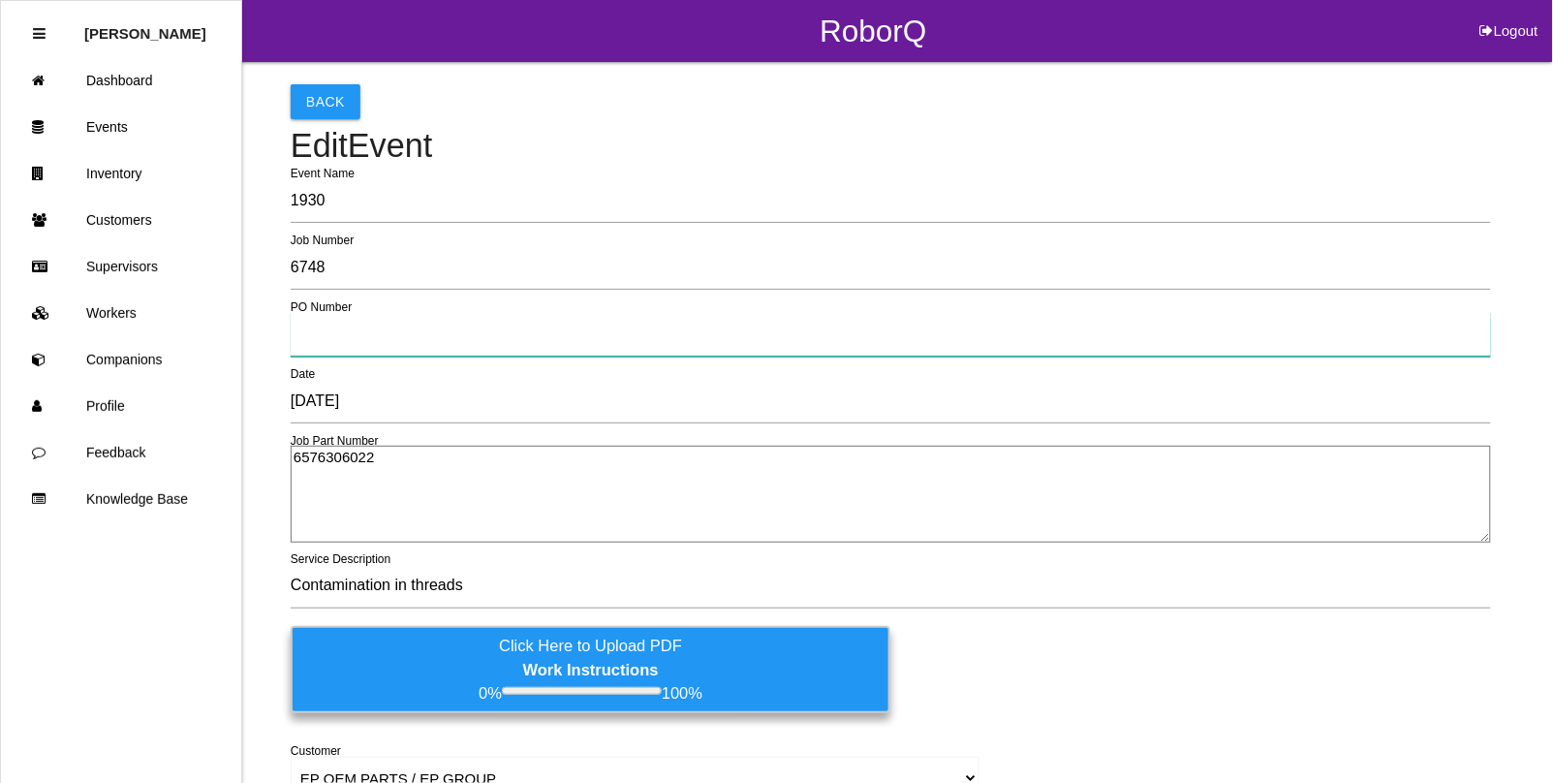
click at [345, 330] on input "text" at bounding box center [891, 334] width 1200 height 45
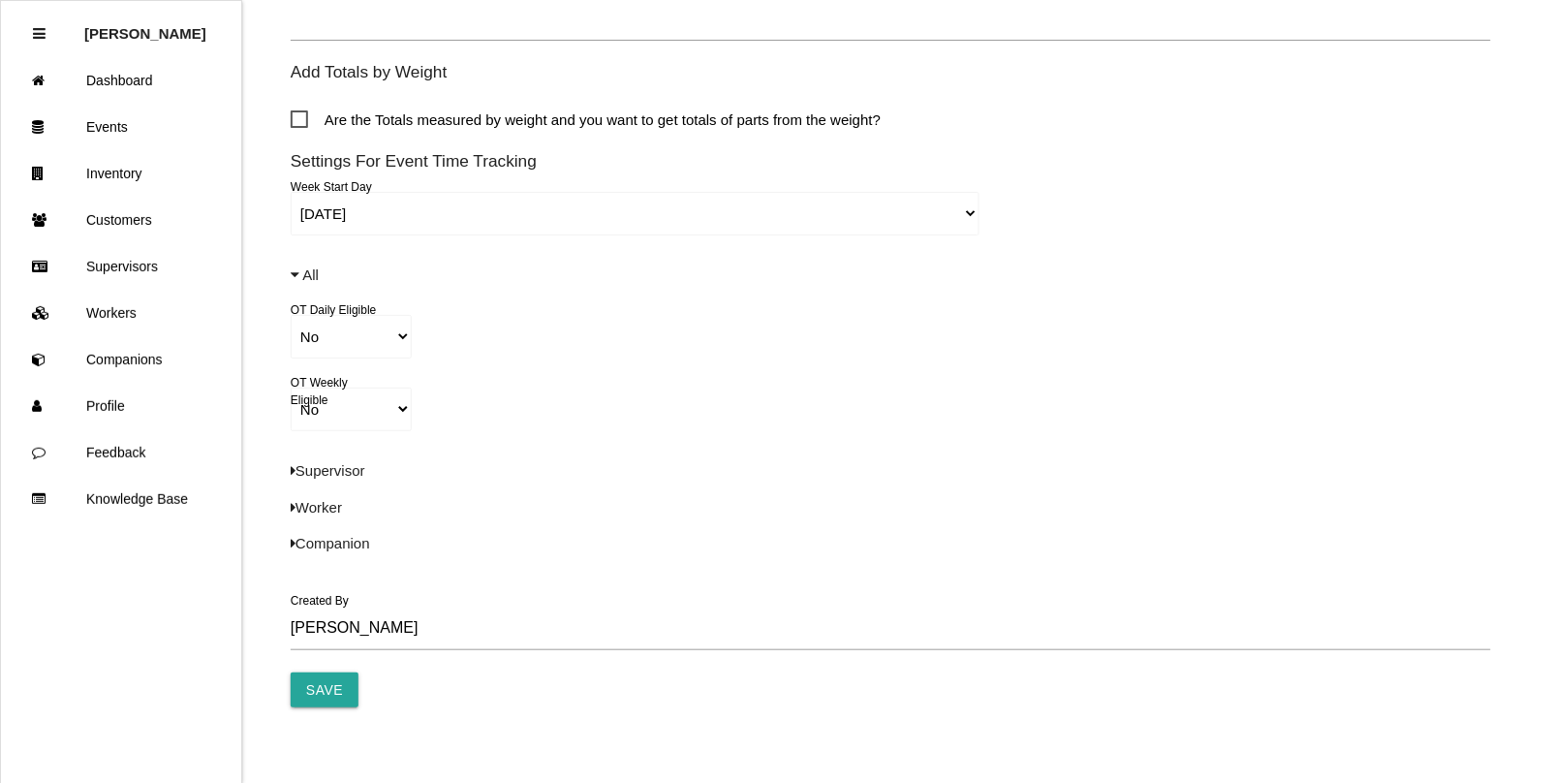
scroll to position [1406, 0]
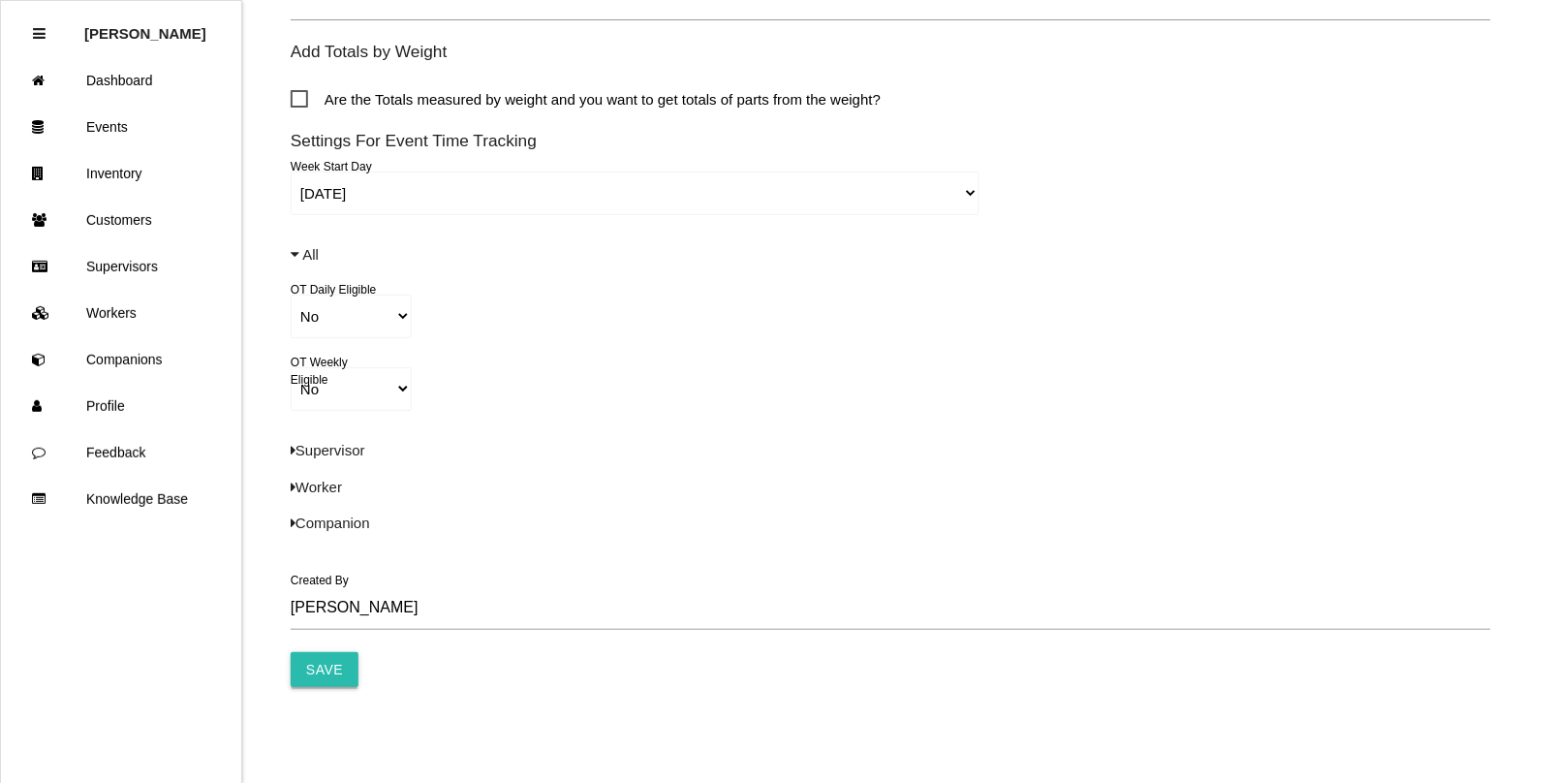
type input "378092"
click at [312, 662] on input "Save" at bounding box center [325, 669] width 68 height 35
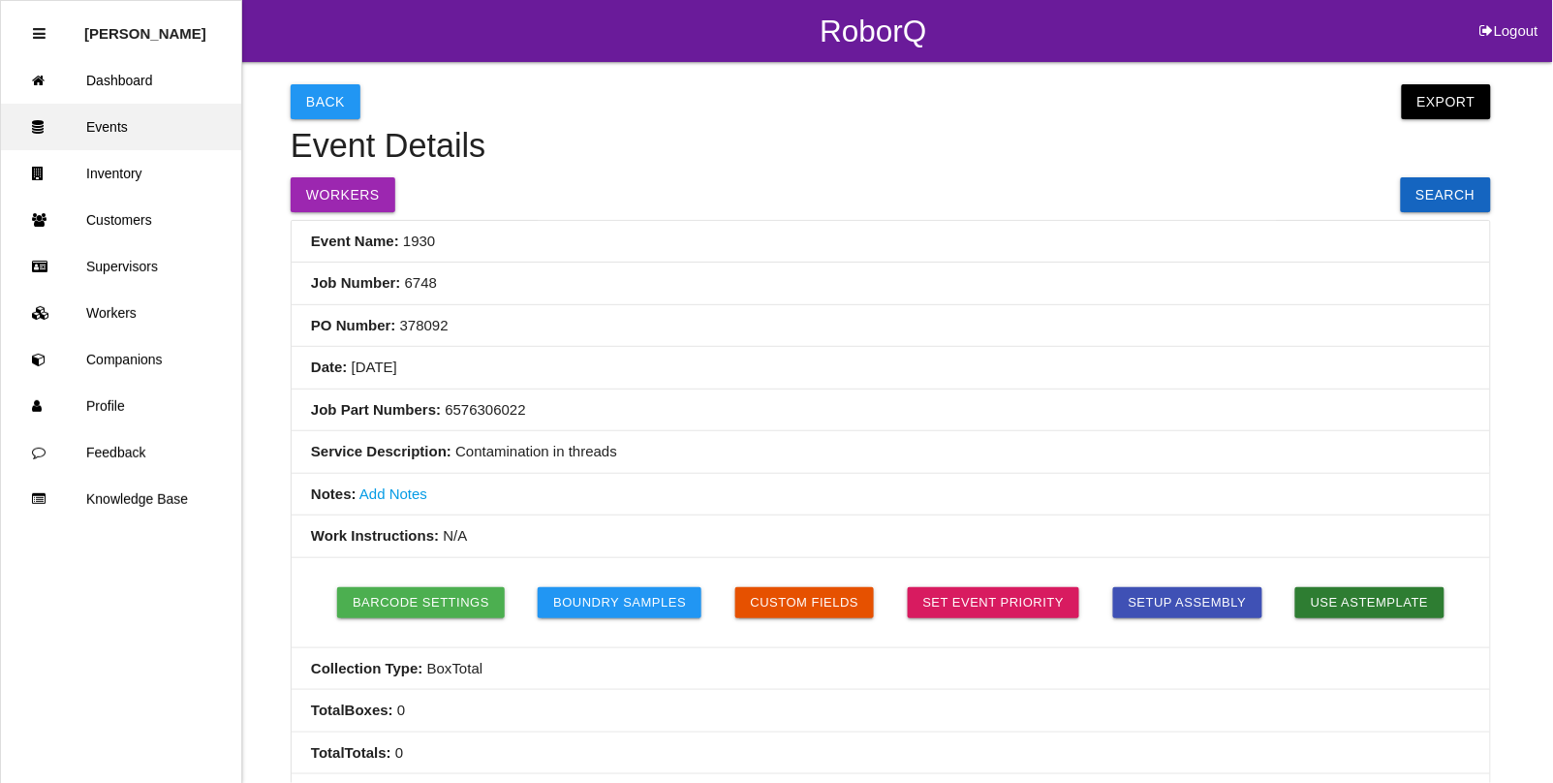
click at [140, 137] on link "Events" at bounding box center [121, 127] width 240 height 46
